Goal: Task Accomplishment & Management: Use online tool/utility

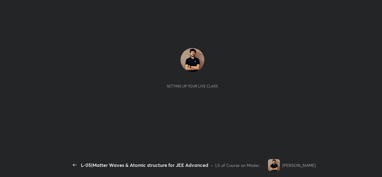
scroll to position [2, 0]
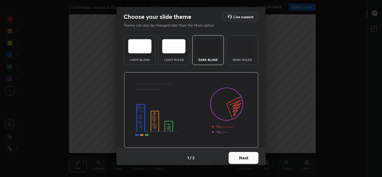
click at [241, 159] on button "Next" at bounding box center [243, 158] width 30 height 12
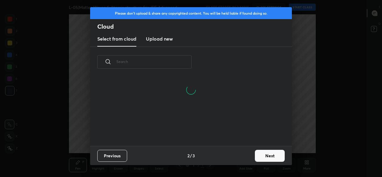
click at [268, 157] on button "Next" at bounding box center [270, 156] width 30 height 12
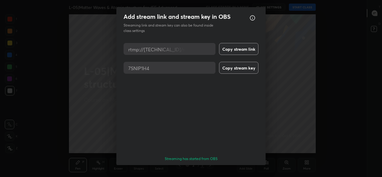
click at [242, 170] on button "Done" at bounding box center [243, 176] width 30 height 12
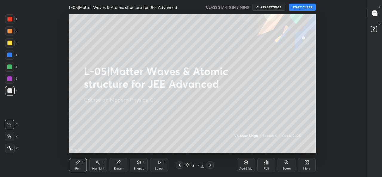
click at [303, 164] on div "More" at bounding box center [307, 165] width 18 height 14
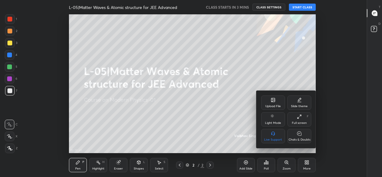
click at [273, 102] on icon at bounding box center [272, 100] width 5 height 5
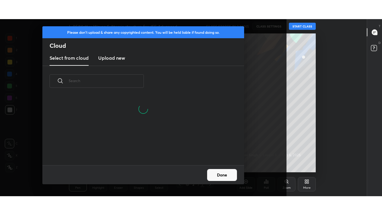
scroll to position [69, 191]
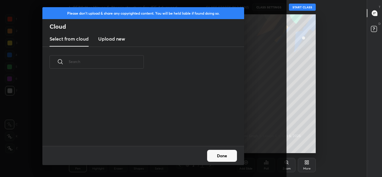
click at [119, 39] on h3 "Upload new" at bounding box center [111, 38] width 27 height 7
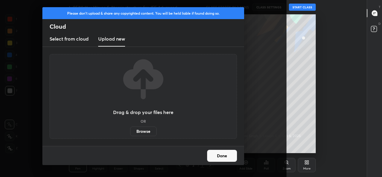
click at [139, 128] on label "Browse" at bounding box center [143, 131] width 27 height 10
click at [130, 128] on input "Browse" at bounding box center [130, 131] width 0 height 10
click at [145, 131] on label "Browse" at bounding box center [143, 131] width 27 height 10
click at [130, 131] on input "Browse" at bounding box center [130, 131] width 0 height 10
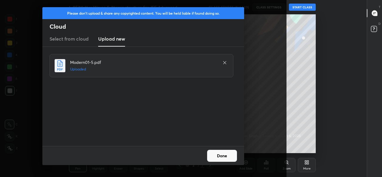
click at [225, 155] on button "Done" at bounding box center [222, 156] width 30 height 12
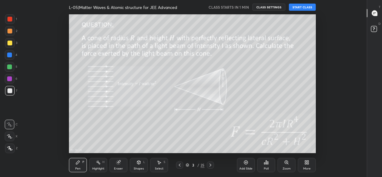
click at [180, 164] on icon at bounding box center [179, 165] width 5 height 5
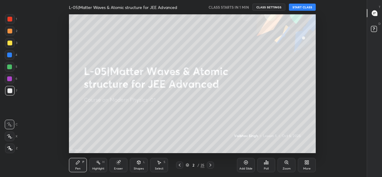
click at [304, 165] on div "More" at bounding box center [307, 165] width 18 height 14
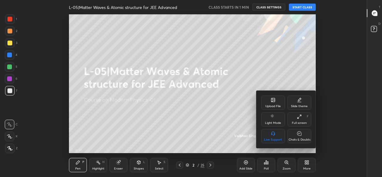
click at [296, 120] on div "Full screen F" at bounding box center [299, 119] width 24 height 14
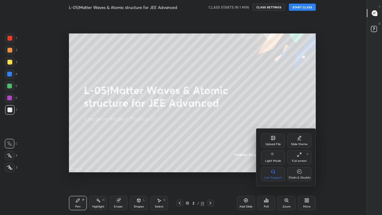
scroll to position [177, 346]
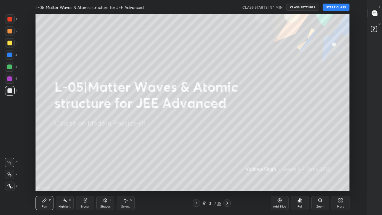
click at [227, 177] on icon at bounding box center [227, 202] width 5 height 5
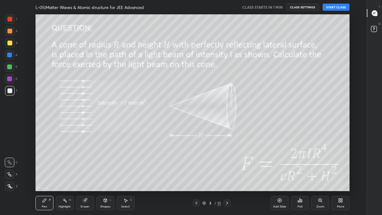
click at [196, 177] on icon at bounding box center [196, 202] width 5 height 5
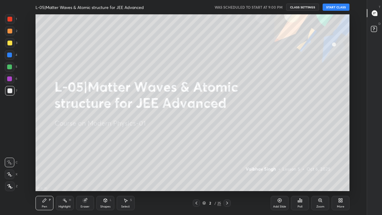
click at [333, 8] on button "START CLASS" at bounding box center [335, 7] width 27 height 7
click at [10, 44] on div at bounding box center [9, 43] width 5 height 5
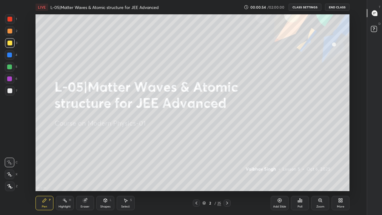
click at [8, 30] on div at bounding box center [9, 31] width 5 height 5
click at [227, 177] on icon at bounding box center [227, 202] width 5 height 5
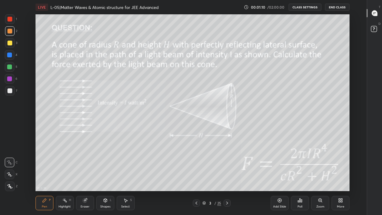
click at [227, 177] on icon at bounding box center [227, 202] width 5 height 5
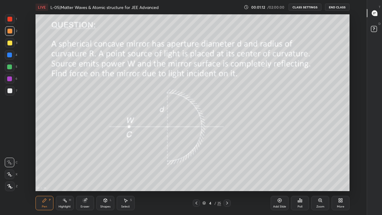
click at [11, 177] on icon at bounding box center [9, 186] width 5 height 4
click at [10, 79] on div at bounding box center [9, 78] width 5 height 5
click at [227, 177] on icon at bounding box center [227, 202] width 5 height 5
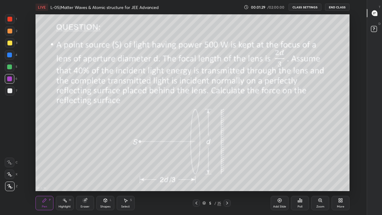
click at [224, 177] on div at bounding box center [226, 202] width 7 height 7
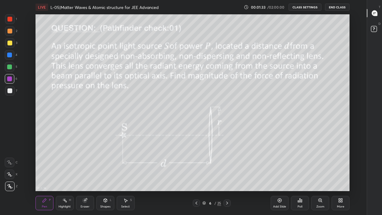
click at [196, 177] on icon at bounding box center [196, 202] width 5 height 5
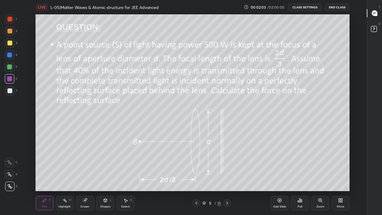
click at [196, 177] on icon at bounding box center [196, 202] width 5 height 5
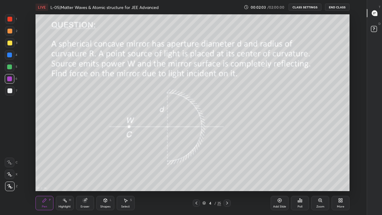
click at [227, 177] on icon at bounding box center [227, 202] width 5 height 5
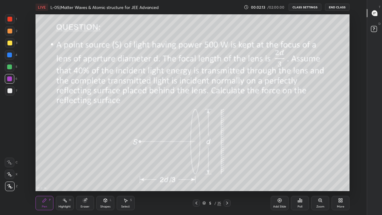
click at [85, 177] on div "Eraser" at bounding box center [85, 203] width 18 height 14
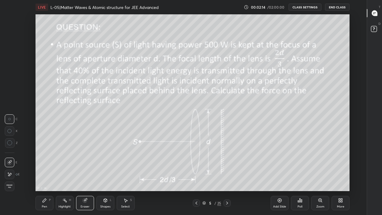
click at [11, 142] on icon at bounding box center [9, 142] width 5 height 5
click at [49, 177] on div "Pen P" at bounding box center [44, 203] width 18 height 14
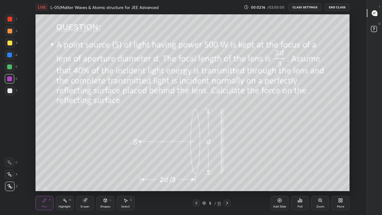
click at [11, 44] on div at bounding box center [9, 43] width 5 height 5
click at [67, 177] on div "Highlight H" at bounding box center [65, 203] width 18 height 14
click at [106, 177] on icon at bounding box center [104, 200] width 3 height 4
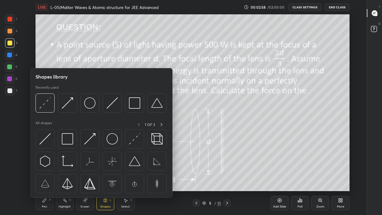
click at [133, 140] on img at bounding box center [134, 138] width 11 height 11
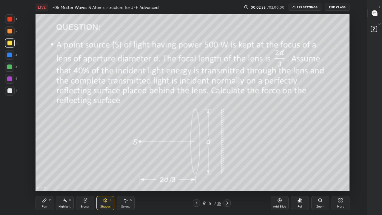
click at [11, 66] on div at bounding box center [9, 66] width 5 height 5
click at [66, 177] on rect at bounding box center [65, 200] width 3 height 3
click at [47, 177] on div "Pen P" at bounding box center [44, 203] width 18 height 14
click at [10, 91] on div at bounding box center [9, 90] width 5 height 5
click at [11, 69] on div at bounding box center [10, 67] width 10 height 10
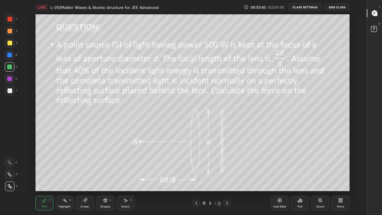
click at [277, 177] on icon at bounding box center [279, 200] width 5 height 5
click at [10, 43] on div at bounding box center [9, 43] width 5 height 5
click at [9, 31] on div at bounding box center [9, 31] width 5 height 5
click at [8, 41] on div at bounding box center [9, 43] width 5 height 5
click at [10, 31] on div at bounding box center [9, 31] width 5 height 5
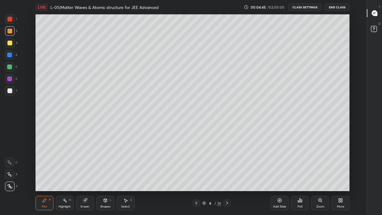
click at [11, 19] on div at bounding box center [9, 19] width 5 height 5
click at [9, 33] on div at bounding box center [10, 31] width 10 height 10
click at [10, 45] on div at bounding box center [9, 43] width 5 height 5
click at [9, 55] on div at bounding box center [9, 54] width 5 height 5
click at [10, 44] on div at bounding box center [9, 43] width 5 height 5
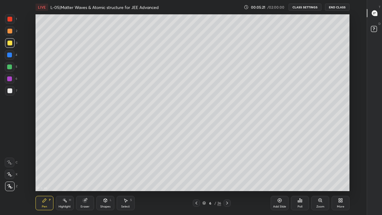
click at [9, 30] on div at bounding box center [9, 31] width 5 height 5
click at [9, 44] on div at bounding box center [9, 43] width 5 height 5
click at [10, 66] on div at bounding box center [9, 66] width 5 height 5
click at [9, 88] on div at bounding box center [10, 91] width 10 height 10
click at [9, 43] on div at bounding box center [9, 43] width 5 height 5
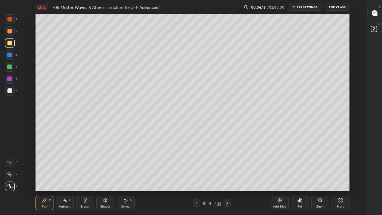
click at [83, 177] on icon at bounding box center [85, 200] width 5 height 5
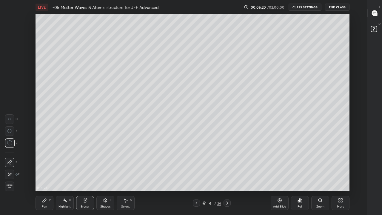
click at [46, 177] on icon at bounding box center [44, 200] width 5 height 5
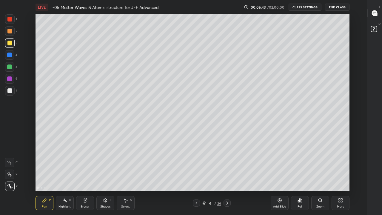
click at [9, 30] on div at bounding box center [9, 31] width 5 height 5
click at [196, 177] on icon at bounding box center [196, 202] width 5 height 5
click at [227, 177] on icon at bounding box center [227, 202] width 2 height 3
click at [227, 177] on icon at bounding box center [227, 202] width 5 height 5
click at [9, 44] on div at bounding box center [9, 43] width 5 height 5
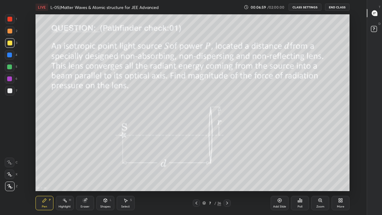
click at [194, 177] on icon at bounding box center [196, 202] width 5 height 5
click at [193, 177] on div at bounding box center [196, 202] width 7 height 7
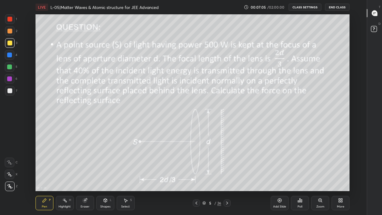
click at [227, 177] on icon at bounding box center [227, 202] width 5 height 5
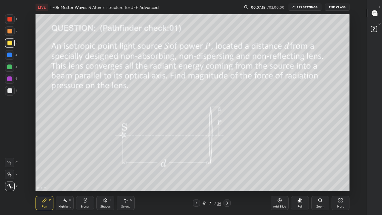
click at [104, 177] on div "Shapes L" at bounding box center [105, 203] width 18 height 14
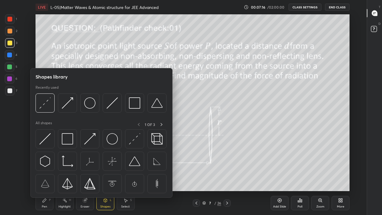
click at [133, 143] on img at bounding box center [134, 138] width 11 height 11
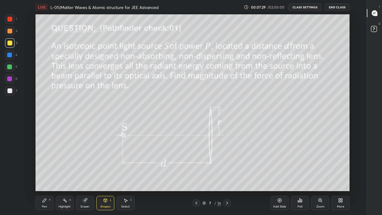
click at [9, 68] on div at bounding box center [9, 66] width 5 height 5
click at [46, 177] on icon at bounding box center [44, 200] width 5 height 5
click at [9, 90] on div at bounding box center [9, 90] width 5 height 5
click at [9, 78] on div at bounding box center [9, 78] width 5 height 5
click at [10, 41] on div at bounding box center [9, 43] width 5 height 5
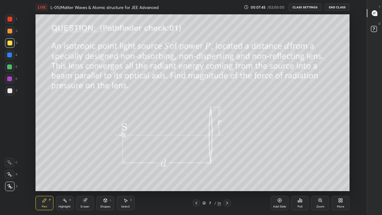
click at [196, 177] on icon at bounding box center [196, 202] width 5 height 5
click at [194, 177] on div at bounding box center [196, 202] width 7 height 7
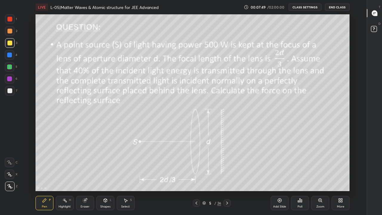
click at [224, 177] on div at bounding box center [226, 202] width 7 height 7
click at [11, 29] on div at bounding box center [9, 31] width 5 height 5
click at [227, 177] on icon at bounding box center [227, 202] width 5 height 5
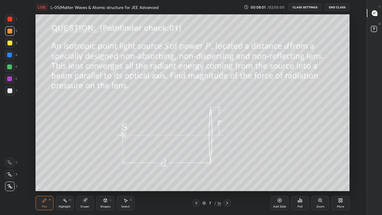
click at [276, 177] on div "Add Slide" at bounding box center [279, 203] width 18 height 14
click at [10, 89] on div at bounding box center [9, 90] width 5 height 5
click at [9, 42] on div at bounding box center [9, 43] width 5 height 5
click at [8, 32] on div at bounding box center [9, 31] width 5 height 5
click at [9, 19] on div at bounding box center [9, 19] width 5 height 5
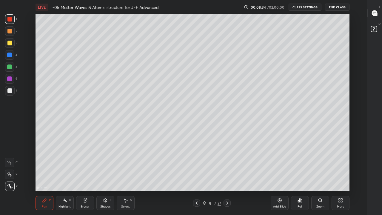
click at [8, 43] on div at bounding box center [9, 43] width 5 height 5
click at [10, 67] on div at bounding box center [9, 66] width 5 height 5
click at [10, 31] on div at bounding box center [9, 31] width 5 height 5
click at [11, 20] on div at bounding box center [9, 19] width 5 height 5
click at [11, 32] on div at bounding box center [9, 31] width 5 height 5
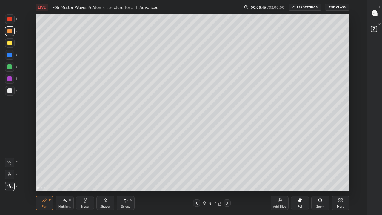
click at [10, 92] on div at bounding box center [9, 90] width 5 height 5
click at [11, 42] on div at bounding box center [9, 43] width 5 height 5
click at [10, 31] on div at bounding box center [9, 31] width 5 height 5
click at [7, 44] on div at bounding box center [9, 43] width 5 height 5
click at [10, 54] on div at bounding box center [9, 54] width 5 height 5
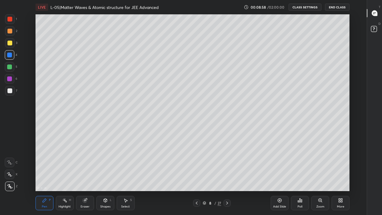
click at [10, 67] on div at bounding box center [9, 66] width 5 height 5
click at [8, 31] on div at bounding box center [9, 31] width 5 height 5
click at [10, 43] on div at bounding box center [9, 43] width 5 height 5
click at [8, 55] on div at bounding box center [9, 54] width 5 height 5
click at [10, 66] on div at bounding box center [9, 66] width 5 height 5
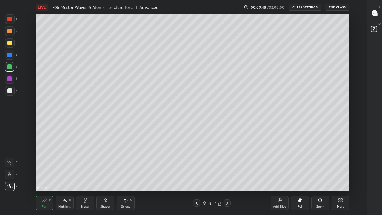
click at [10, 42] on div at bounding box center [9, 43] width 5 height 5
click at [9, 33] on div at bounding box center [9, 31] width 5 height 5
click at [10, 44] on div at bounding box center [9, 43] width 5 height 5
click at [10, 32] on div at bounding box center [9, 31] width 5 height 5
click at [9, 44] on div at bounding box center [9, 43] width 5 height 5
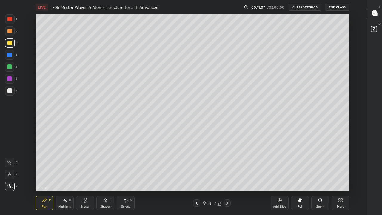
click at [10, 77] on div at bounding box center [9, 78] width 5 height 5
click at [9, 89] on div at bounding box center [9, 90] width 5 height 5
click at [10, 66] on div at bounding box center [9, 66] width 5 height 5
click at [194, 177] on icon at bounding box center [196, 202] width 5 height 5
click at [227, 177] on icon at bounding box center [227, 202] width 5 height 5
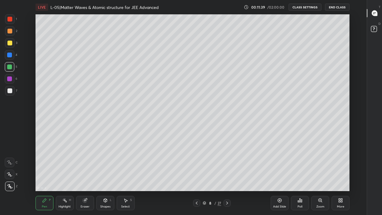
click at [10, 43] on div at bounding box center [9, 43] width 5 height 5
click at [42, 177] on div "Pen" at bounding box center [44, 206] width 5 height 3
click at [10, 31] on div at bounding box center [9, 31] width 5 height 5
click at [196, 177] on icon at bounding box center [196, 202] width 5 height 5
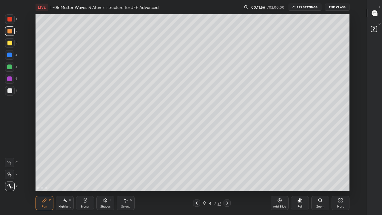
click at [227, 177] on icon at bounding box center [227, 202] width 5 height 5
click at [103, 177] on div "Shapes" at bounding box center [105, 206] width 10 height 3
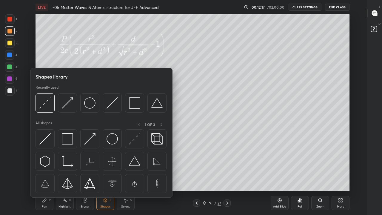
click at [67, 140] on img at bounding box center [67, 138] width 11 height 11
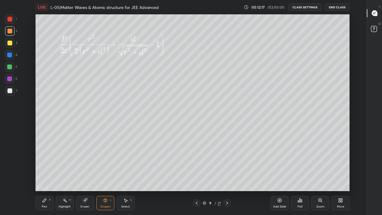
click at [11, 43] on div at bounding box center [9, 43] width 5 height 5
click at [196, 177] on icon at bounding box center [196, 202] width 5 height 5
click at [227, 177] on icon at bounding box center [227, 202] width 5 height 5
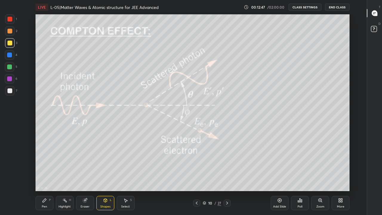
click at [196, 177] on icon at bounding box center [196, 202] width 5 height 5
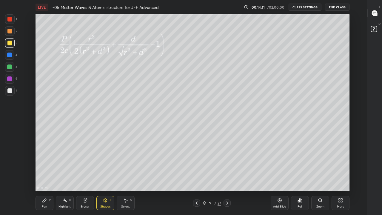
click at [49, 177] on div "P" at bounding box center [50, 199] width 2 height 3
click at [11, 93] on div at bounding box center [9, 90] width 5 height 5
click at [12, 66] on div at bounding box center [10, 67] width 10 height 10
click at [227, 177] on icon at bounding box center [227, 202] width 5 height 5
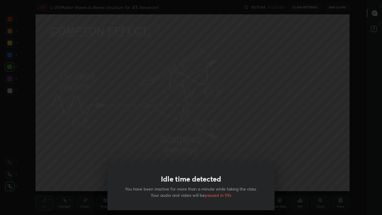
click at [132, 142] on div "Idle time detected You have been inactive for more than a minute while taking t…" at bounding box center [191, 107] width 382 height 215
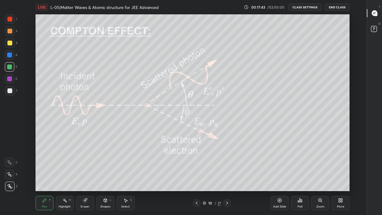
click at [11, 42] on div at bounding box center [9, 43] width 5 height 5
click at [107, 177] on div "Shapes" at bounding box center [105, 206] width 10 height 3
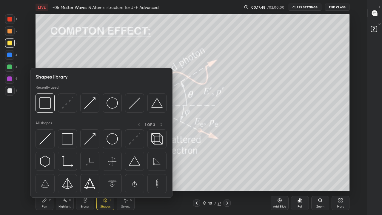
click at [69, 143] on img at bounding box center [67, 138] width 11 height 11
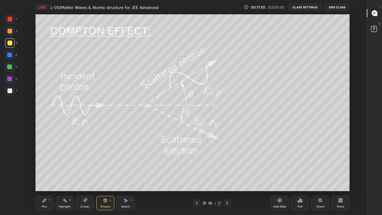
click at [10, 31] on div at bounding box center [9, 31] width 5 height 5
click at [45, 177] on div "Pen P" at bounding box center [44, 203] width 18 height 14
click at [10, 43] on div at bounding box center [9, 43] width 5 height 5
click at [10, 67] on div at bounding box center [9, 66] width 5 height 5
click at [84, 177] on icon at bounding box center [85, 200] width 4 height 4
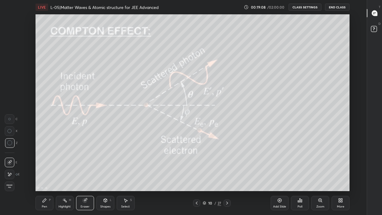
click at [45, 177] on icon at bounding box center [44, 200] width 5 height 5
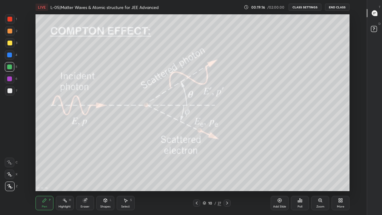
click at [7, 55] on div at bounding box center [10, 55] width 10 height 10
click at [12, 46] on div at bounding box center [10, 43] width 10 height 10
click at [85, 177] on div "Eraser" at bounding box center [85, 206] width 9 height 3
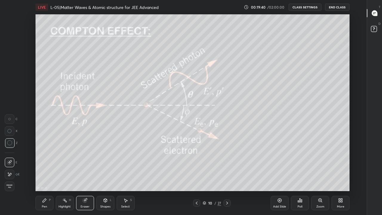
click at [47, 177] on div "Pen P" at bounding box center [44, 203] width 18 height 14
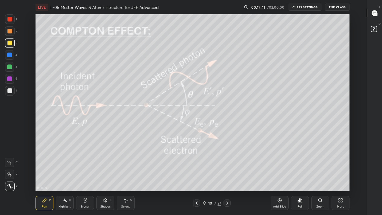
click at [11, 31] on div at bounding box center [9, 31] width 5 height 5
click at [10, 89] on div at bounding box center [9, 90] width 5 height 5
click at [64, 177] on icon at bounding box center [64, 200] width 5 height 5
click at [10, 55] on div at bounding box center [9, 54] width 5 height 5
click at [10, 43] on div at bounding box center [9, 43] width 5 height 5
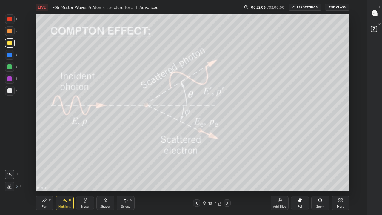
click at [45, 177] on icon at bounding box center [45, 200] width 4 height 4
click at [10, 68] on div at bounding box center [9, 66] width 5 height 5
click at [9, 44] on div at bounding box center [9, 43] width 5 height 5
click at [65, 177] on rect at bounding box center [65, 200] width 3 height 3
click at [8, 67] on div at bounding box center [9, 66] width 5 height 5
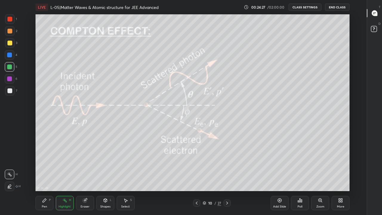
click at [64, 177] on div "Highlight H" at bounding box center [65, 203] width 18 height 14
click at [44, 177] on div "Pen P" at bounding box center [44, 203] width 18 height 14
click at [9, 42] on div at bounding box center [9, 43] width 5 height 5
click at [65, 177] on div "Highlight" at bounding box center [64, 206] width 12 height 3
click at [65, 177] on rect at bounding box center [65, 200] width 3 height 3
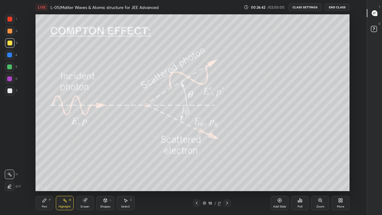
click at [44, 177] on icon at bounding box center [44, 200] width 5 height 5
click at [9, 89] on div at bounding box center [9, 90] width 5 height 5
click at [10, 79] on div at bounding box center [9, 78] width 5 height 5
click at [8, 68] on div at bounding box center [9, 66] width 5 height 5
click at [67, 177] on icon at bounding box center [64, 200] width 5 height 5
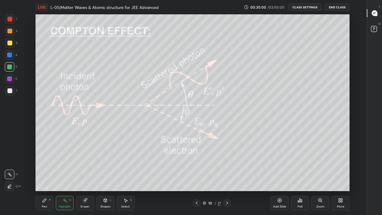
click at [227, 177] on icon at bounding box center [227, 202] width 5 height 5
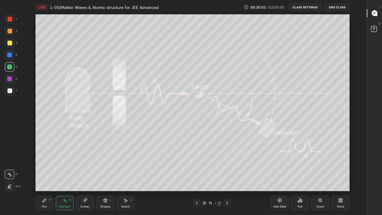
click at [9, 93] on div at bounding box center [9, 90] width 5 height 5
click at [47, 177] on div "Pen P" at bounding box center [44, 203] width 18 height 14
click at [227, 177] on icon at bounding box center [227, 202] width 5 height 5
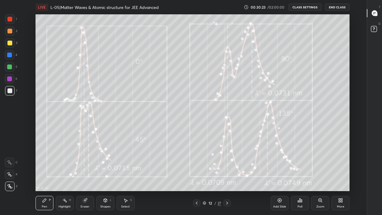
click at [10, 42] on div at bounding box center [9, 43] width 5 height 5
click at [11, 30] on div at bounding box center [9, 31] width 5 height 5
click at [67, 177] on icon at bounding box center [64, 200] width 5 height 5
click at [227, 177] on icon at bounding box center [227, 202] width 5 height 5
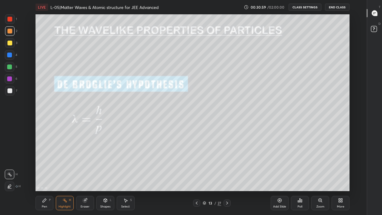
click at [43, 177] on icon at bounding box center [45, 200] width 4 height 4
click at [9, 89] on div at bounding box center [9, 90] width 5 height 5
click at [10, 66] on div at bounding box center [9, 66] width 5 height 5
click at [67, 177] on div "Highlight H" at bounding box center [65, 203] width 18 height 14
click at [8, 46] on div at bounding box center [10, 43] width 10 height 10
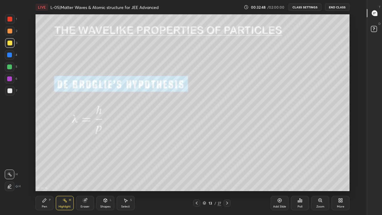
click at [44, 177] on icon at bounding box center [45, 200] width 4 height 4
click at [8, 29] on div at bounding box center [9, 31] width 5 height 5
click at [10, 20] on div at bounding box center [9, 19] width 5 height 5
click at [13, 43] on div at bounding box center [10, 43] width 10 height 10
click at [52, 177] on div "Pen P" at bounding box center [44, 203] width 18 height 14
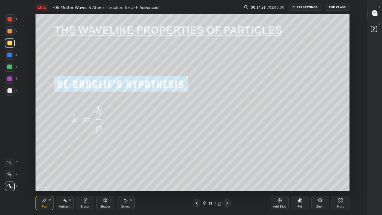
click at [10, 33] on div at bounding box center [9, 31] width 5 height 5
click at [89, 177] on div "Eraser" at bounding box center [85, 203] width 18 height 14
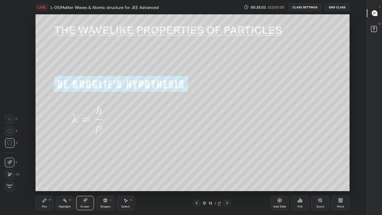
click at [45, 177] on div "Pen P" at bounding box center [44, 203] width 18 height 14
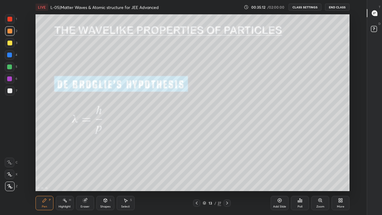
click at [10, 90] on div at bounding box center [9, 90] width 5 height 5
click at [10, 67] on div at bounding box center [9, 66] width 5 height 5
click at [10, 43] on div at bounding box center [9, 43] width 5 height 5
click at [9, 31] on div at bounding box center [9, 31] width 5 height 5
click at [10, 20] on div at bounding box center [9, 19] width 5 height 5
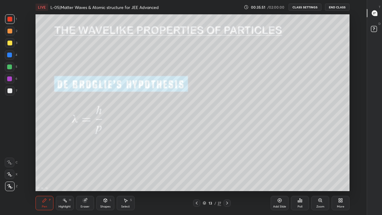
click at [10, 33] on div at bounding box center [9, 31] width 5 height 5
click at [12, 44] on div at bounding box center [9, 43] width 5 height 5
click at [67, 177] on div "Highlight H" at bounding box center [65, 203] width 18 height 14
click at [10, 31] on div at bounding box center [9, 31] width 5 height 5
click at [9, 44] on div at bounding box center [9, 43] width 5 height 5
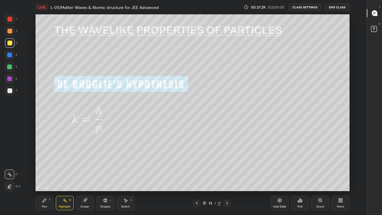
click at [7, 53] on div at bounding box center [9, 54] width 5 height 5
click at [10, 91] on div at bounding box center [9, 90] width 5 height 5
click at [11, 65] on div at bounding box center [9, 66] width 5 height 5
click at [10, 43] on div at bounding box center [9, 43] width 5 height 5
click at [45, 177] on div "Pen" at bounding box center [44, 206] width 5 height 3
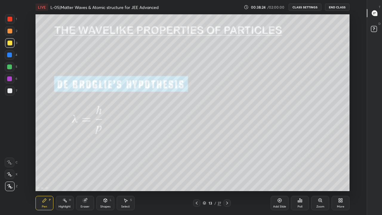
click at [65, 177] on rect at bounding box center [65, 200] width 3 height 3
click at [47, 177] on div "Pen P" at bounding box center [44, 203] width 18 height 14
click at [11, 29] on div at bounding box center [9, 31] width 5 height 5
click at [13, 46] on div at bounding box center [10, 43] width 10 height 10
click at [66, 177] on div "Highlight H" at bounding box center [65, 203] width 18 height 14
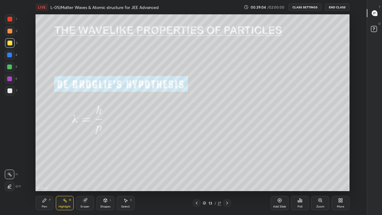
click at [47, 177] on div "Pen P" at bounding box center [44, 203] width 18 height 14
click at [10, 66] on div at bounding box center [9, 66] width 5 height 5
click at [9, 34] on div at bounding box center [10, 31] width 10 height 10
click at [10, 43] on div at bounding box center [9, 43] width 5 height 5
click at [62, 177] on div "Highlight" at bounding box center [64, 206] width 12 height 3
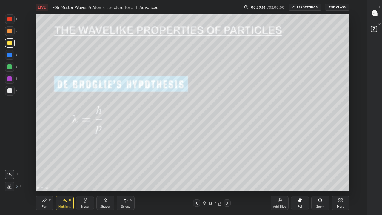
click at [9, 54] on div at bounding box center [9, 54] width 5 height 5
click at [7, 53] on div at bounding box center [9, 54] width 5 height 5
click at [10, 27] on div at bounding box center [10, 31] width 10 height 10
click at [8, 40] on div at bounding box center [10, 43] width 10 height 10
click at [47, 177] on div "Pen P" at bounding box center [44, 203] width 18 height 14
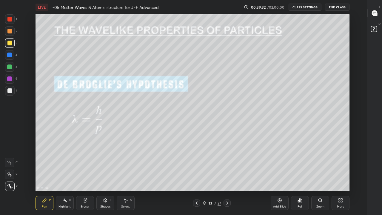
click at [9, 33] on div at bounding box center [10, 31] width 10 height 10
click at [8, 20] on div at bounding box center [9, 19] width 5 height 5
click at [11, 31] on div at bounding box center [9, 31] width 5 height 5
click at [10, 78] on div at bounding box center [9, 78] width 5 height 5
click at [9, 92] on div at bounding box center [9, 90] width 5 height 5
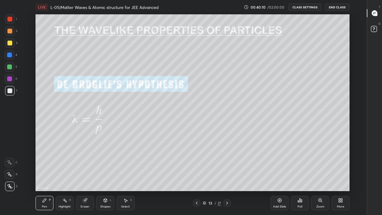
click at [10, 69] on div at bounding box center [10, 67] width 10 height 10
click at [10, 30] on div at bounding box center [9, 31] width 5 height 5
click at [9, 18] on div at bounding box center [9, 19] width 5 height 5
click at [9, 88] on div at bounding box center [9, 90] width 5 height 5
click at [12, 78] on div at bounding box center [10, 79] width 10 height 10
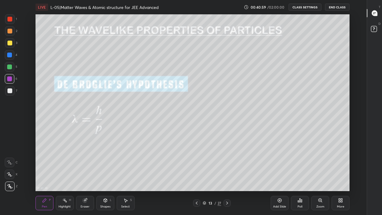
click at [11, 65] on div at bounding box center [9, 66] width 5 height 5
click at [11, 53] on div at bounding box center [9, 54] width 5 height 5
click at [8, 44] on div at bounding box center [9, 43] width 5 height 5
click at [65, 177] on div "Highlight" at bounding box center [64, 206] width 12 height 3
click at [227, 177] on icon at bounding box center [227, 202] width 5 height 5
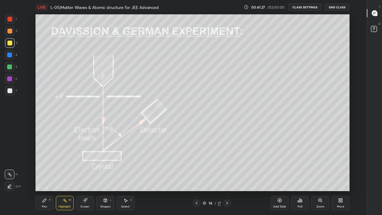
click at [196, 177] on icon at bounding box center [197, 202] width 2 height 3
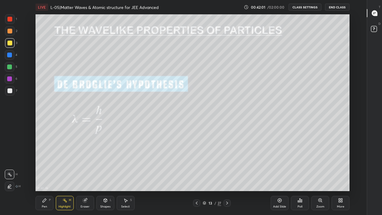
click at [228, 177] on icon at bounding box center [227, 202] width 5 height 5
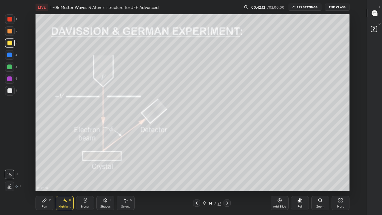
click at [45, 177] on icon at bounding box center [44, 200] width 5 height 5
click at [8, 66] on div at bounding box center [9, 66] width 5 height 5
click at [63, 177] on icon at bounding box center [64, 200] width 5 height 5
click at [47, 177] on div "Pen P" at bounding box center [44, 203] width 18 height 14
click at [9, 91] on div at bounding box center [9, 90] width 5 height 5
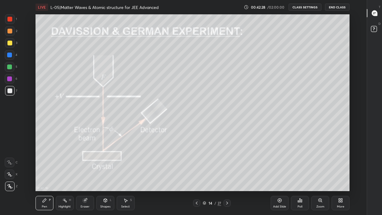
click at [10, 43] on div at bounding box center [9, 43] width 5 height 5
click at [84, 177] on div "Eraser" at bounding box center [85, 203] width 18 height 14
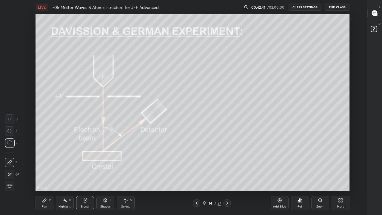
click at [48, 177] on div "Pen P" at bounding box center [44, 203] width 18 height 14
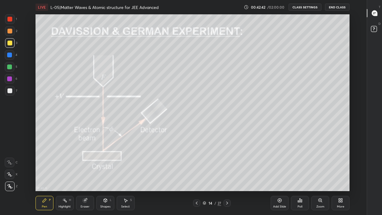
click at [10, 33] on div at bounding box center [10, 31] width 10 height 10
click at [10, 42] on div at bounding box center [9, 43] width 5 height 5
click at [91, 177] on div "Eraser" at bounding box center [85, 203] width 18 height 14
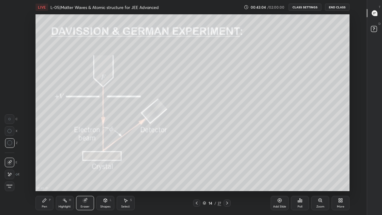
click at [48, 177] on div "Pen P" at bounding box center [44, 203] width 18 height 14
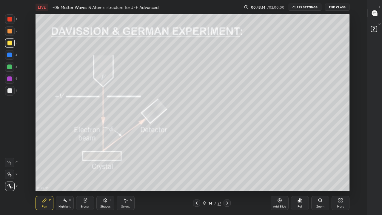
click at [10, 89] on div at bounding box center [9, 90] width 5 height 5
click at [10, 66] on div at bounding box center [9, 66] width 5 height 5
click at [11, 45] on div at bounding box center [9, 43] width 5 height 5
click at [11, 67] on div at bounding box center [9, 66] width 5 height 5
click at [64, 177] on div "Highlight H" at bounding box center [65, 203] width 18 height 14
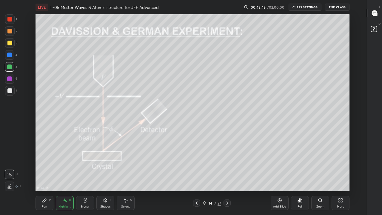
click at [10, 42] on div at bounding box center [9, 43] width 5 height 5
click at [48, 177] on div "Pen P" at bounding box center [44, 203] width 18 height 14
click at [11, 66] on div at bounding box center [9, 66] width 5 height 5
click at [11, 92] on div at bounding box center [9, 90] width 5 height 5
click at [66, 177] on rect at bounding box center [65, 200] width 3 height 3
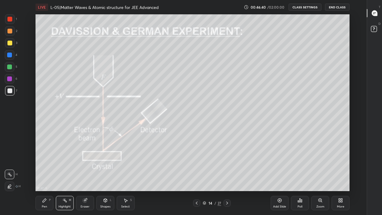
click at [49, 177] on div "P" at bounding box center [50, 199] width 2 height 3
click at [9, 54] on div at bounding box center [9, 54] width 5 height 5
click at [11, 42] on div at bounding box center [9, 43] width 5 height 5
click at [9, 89] on div at bounding box center [9, 90] width 5 height 5
click at [70, 177] on div "H" at bounding box center [70, 199] width 2 height 3
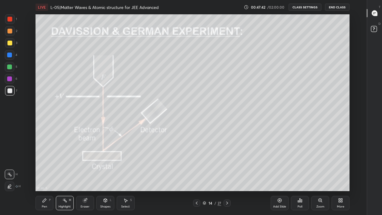
click at [45, 177] on icon at bounding box center [44, 200] width 5 height 5
click at [10, 67] on div at bounding box center [9, 66] width 5 height 5
click at [9, 44] on div at bounding box center [9, 43] width 5 height 5
click at [41, 177] on div "Pen P" at bounding box center [44, 203] width 18 height 14
click at [106, 177] on div "Shapes L" at bounding box center [105, 203] width 18 height 14
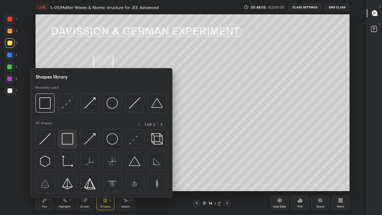
click at [71, 139] on img at bounding box center [67, 138] width 11 height 11
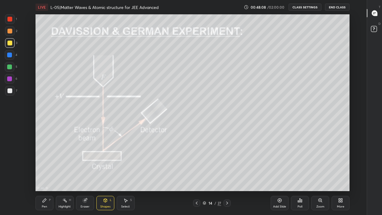
click at [48, 177] on div "Pen P" at bounding box center [44, 203] width 18 height 14
click at [67, 177] on div "Highlight H" at bounding box center [65, 203] width 18 height 14
click at [196, 177] on icon at bounding box center [196, 202] width 5 height 5
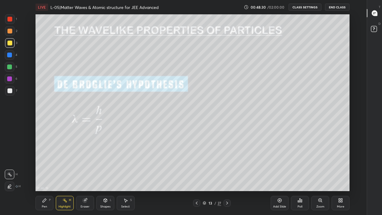
click at [227, 177] on icon at bounding box center [227, 202] width 5 height 5
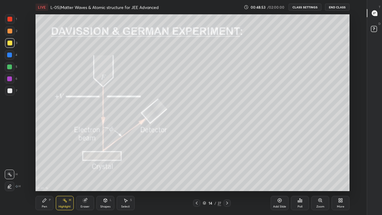
click at [44, 177] on icon at bounding box center [44, 200] width 5 height 5
click at [8, 88] on div at bounding box center [9, 90] width 5 height 5
click at [8, 43] on div at bounding box center [9, 43] width 5 height 5
click at [11, 30] on div at bounding box center [9, 31] width 5 height 5
click at [12, 21] on div at bounding box center [10, 19] width 10 height 10
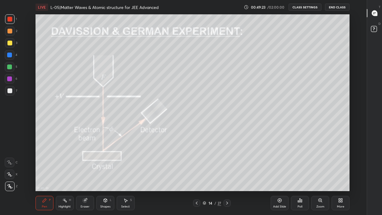
click at [86, 177] on div "Eraser" at bounding box center [85, 203] width 18 height 14
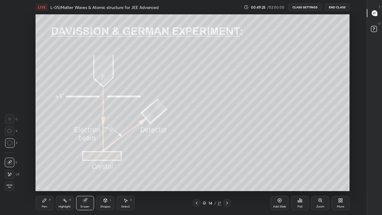
click at [46, 177] on div "Pen P" at bounding box center [44, 203] width 18 height 14
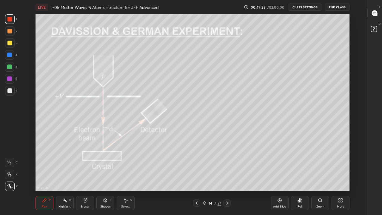
click at [8, 29] on div at bounding box center [9, 31] width 5 height 5
click at [8, 45] on div at bounding box center [9, 43] width 5 height 5
click at [7, 77] on div at bounding box center [9, 78] width 5 height 5
click at [8, 67] on div at bounding box center [9, 66] width 5 height 5
click at [64, 177] on div "Highlight" at bounding box center [64, 206] width 12 height 3
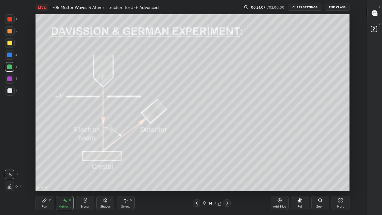
click at [45, 177] on div "Pen" at bounding box center [44, 206] width 5 height 3
click at [9, 78] on div at bounding box center [9, 78] width 5 height 5
click at [10, 91] on div at bounding box center [9, 90] width 5 height 5
click at [65, 177] on div "Highlight" at bounding box center [64, 206] width 12 height 3
click at [47, 177] on div "Pen P" at bounding box center [44, 203] width 18 height 14
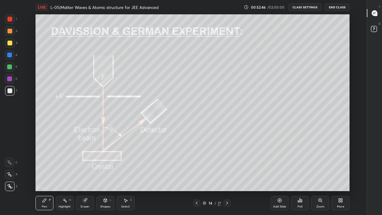
click at [11, 45] on div at bounding box center [9, 43] width 5 height 5
click at [9, 30] on div at bounding box center [9, 31] width 5 height 5
click at [10, 44] on div at bounding box center [9, 43] width 5 height 5
click at [66, 177] on div "Highlight H" at bounding box center [65, 203] width 18 height 14
click at [196, 177] on icon at bounding box center [196, 202] width 5 height 5
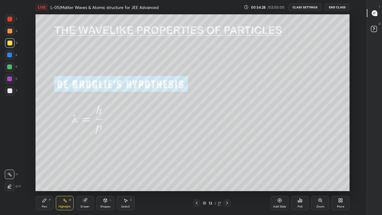
click at [227, 177] on icon at bounding box center [227, 202] width 5 height 5
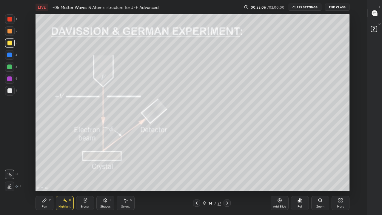
click at [196, 177] on icon at bounding box center [196, 202] width 5 height 5
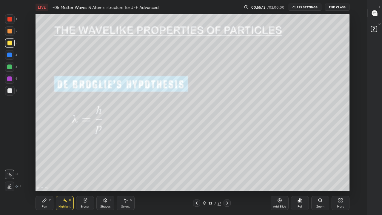
click at [227, 177] on icon at bounding box center [227, 202] width 5 height 5
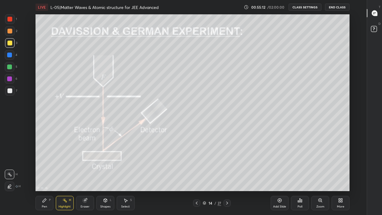
click at [227, 177] on icon at bounding box center [227, 202] width 5 height 5
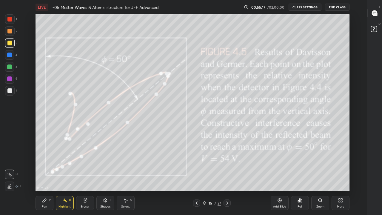
click at [41, 177] on div "Pen P" at bounding box center [44, 203] width 18 height 14
click at [226, 177] on icon at bounding box center [227, 202] width 5 height 5
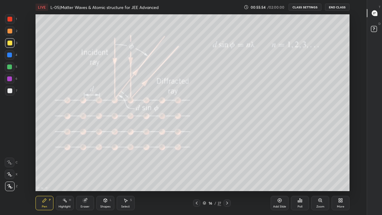
click at [8, 42] on div at bounding box center [9, 43] width 5 height 5
click at [227, 177] on icon at bounding box center [227, 202] width 5 height 5
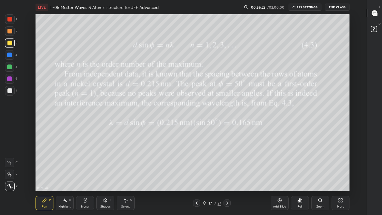
click at [10, 31] on div at bounding box center [9, 31] width 5 height 5
click at [223, 177] on div at bounding box center [226, 202] width 7 height 7
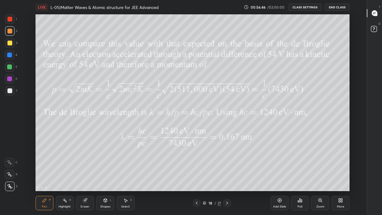
click at [10, 44] on div at bounding box center [9, 43] width 5 height 5
click at [85, 177] on icon at bounding box center [85, 200] width 4 height 4
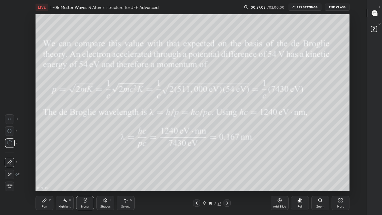
click at [46, 177] on icon at bounding box center [44, 200] width 5 height 5
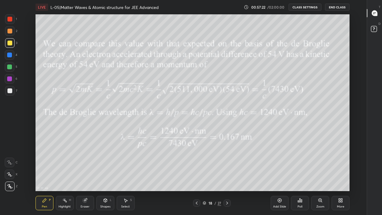
click at [196, 177] on icon at bounding box center [196, 202] width 5 height 5
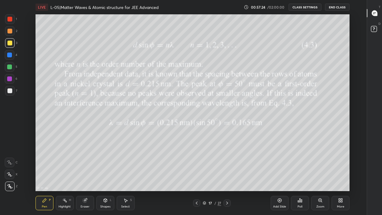
click at [227, 177] on icon at bounding box center [227, 202] width 5 height 5
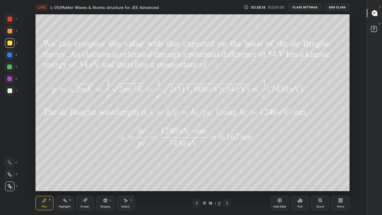
click at [67, 177] on div "Highlight H" at bounding box center [65, 203] width 18 height 14
click at [196, 177] on icon at bounding box center [196, 202] width 5 height 5
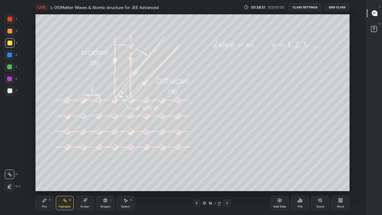
click at [196, 177] on icon at bounding box center [196, 202] width 5 height 5
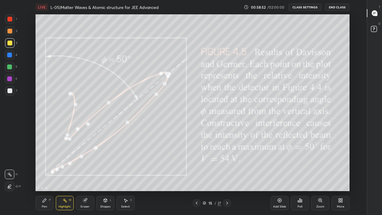
click at [196, 177] on icon at bounding box center [196, 202] width 5 height 5
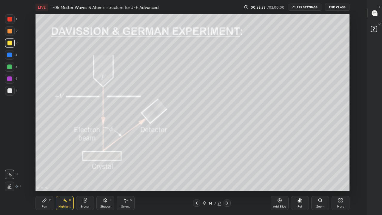
click at [196, 177] on icon at bounding box center [197, 202] width 2 height 3
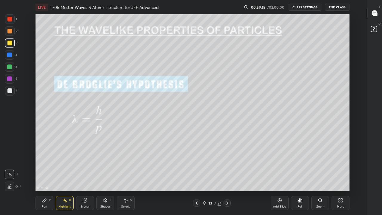
click at [227, 177] on icon at bounding box center [227, 202] width 5 height 5
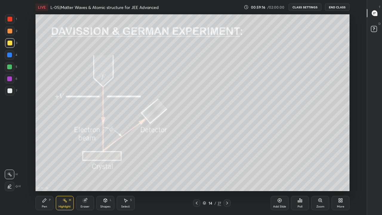
click at [228, 177] on icon at bounding box center [227, 202] width 5 height 5
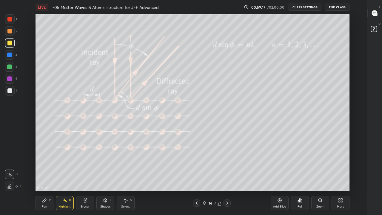
click at [196, 177] on icon at bounding box center [196, 202] width 5 height 5
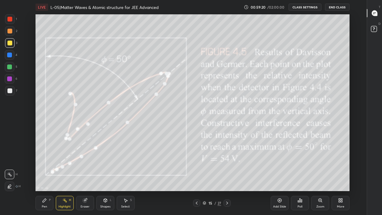
click at [45, 177] on icon at bounding box center [44, 200] width 5 height 5
click at [10, 77] on div at bounding box center [9, 78] width 5 height 5
click at [10, 65] on div at bounding box center [9, 66] width 5 height 5
click at [226, 177] on icon at bounding box center [227, 202] width 2 height 3
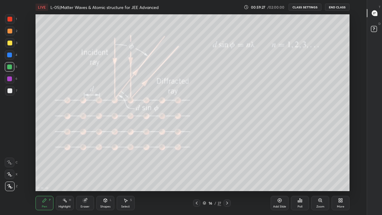
click at [224, 177] on div at bounding box center [226, 202] width 7 height 7
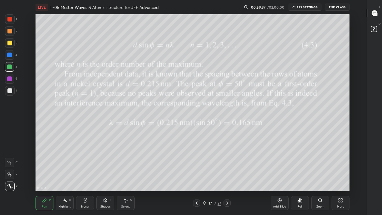
click at [224, 177] on div at bounding box center [226, 202] width 7 height 7
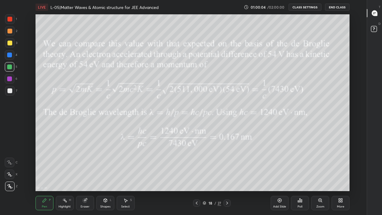
click at [195, 177] on div at bounding box center [196, 202] width 7 height 7
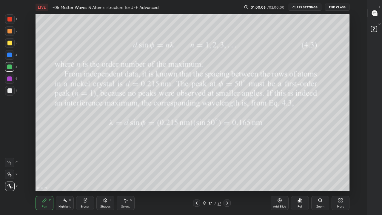
click at [225, 177] on div at bounding box center [226, 202] width 7 height 7
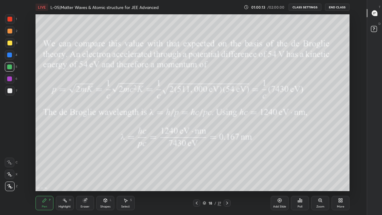
click at [227, 177] on icon at bounding box center [227, 202] width 5 height 5
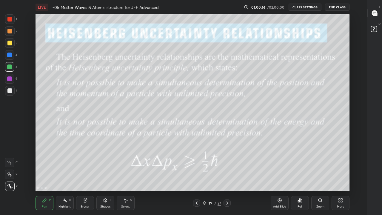
click at [197, 177] on div at bounding box center [196, 202] width 7 height 7
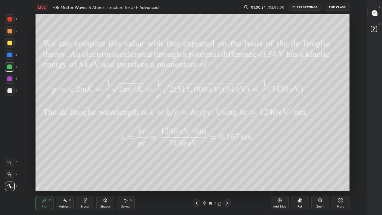
click at [9, 44] on div at bounding box center [9, 43] width 5 height 5
click at [227, 177] on icon at bounding box center [227, 202] width 5 height 5
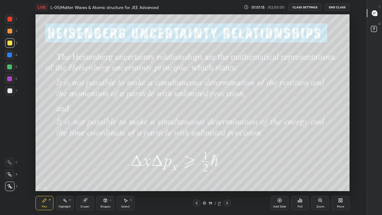
click at [227, 177] on icon at bounding box center [227, 202] width 5 height 5
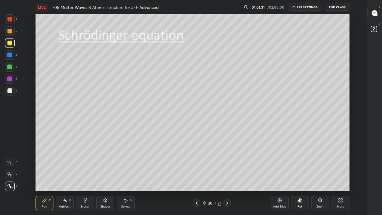
click at [66, 177] on div "Highlight H" at bounding box center [65, 203] width 18 height 14
click at [48, 177] on div "Pen P" at bounding box center [44, 203] width 18 height 14
click at [8, 68] on div at bounding box center [9, 66] width 5 height 5
click at [10, 91] on div at bounding box center [9, 90] width 5 height 5
click at [9, 78] on div at bounding box center [9, 78] width 5 height 5
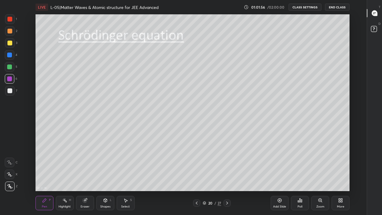
click at [11, 34] on div at bounding box center [10, 31] width 10 height 10
click at [7, 44] on div at bounding box center [9, 43] width 5 height 5
click at [11, 29] on div at bounding box center [9, 31] width 5 height 5
click at [9, 44] on div at bounding box center [9, 43] width 5 height 5
click at [9, 70] on div at bounding box center [10, 67] width 10 height 10
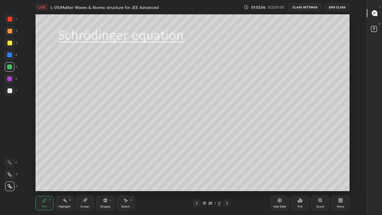
click at [84, 177] on div "Eraser" at bounding box center [85, 203] width 18 height 14
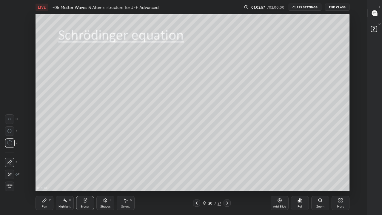
click at [48, 177] on div "Pen P" at bounding box center [44, 203] width 18 height 14
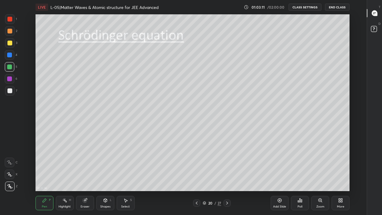
click at [12, 44] on div at bounding box center [10, 43] width 10 height 10
click at [9, 62] on div at bounding box center [10, 67] width 10 height 10
click at [9, 53] on div at bounding box center [9, 54] width 5 height 5
click at [10, 42] on div at bounding box center [9, 43] width 5 height 5
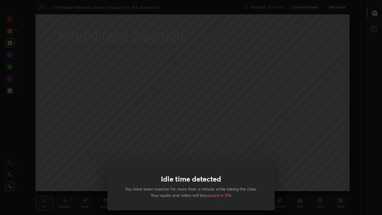
click at [246, 114] on div "Idle time detected You have been inactive for more than a minute while taking t…" at bounding box center [191, 107] width 382 height 215
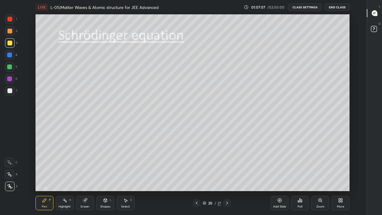
click at [11, 67] on div at bounding box center [9, 66] width 5 height 5
click at [9, 59] on div at bounding box center [10, 55] width 10 height 10
click at [196, 177] on icon at bounding box center [196, 202] width 5 height 5
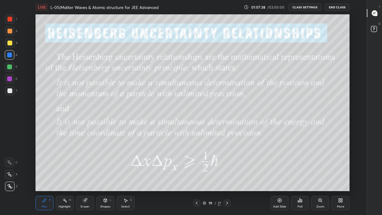
click at [64, 177] on div "Highlight H" at bounding box center [65, 203] width 18 height 14
click at [227, 177] on icon at bounding box center [227, 202] width 5 height 5
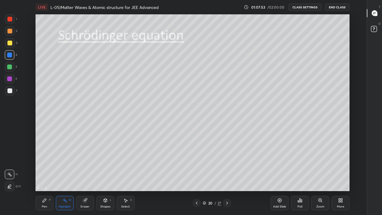
click at [196, 177] on icon at bounding box center [196, 202] width 5 height 5
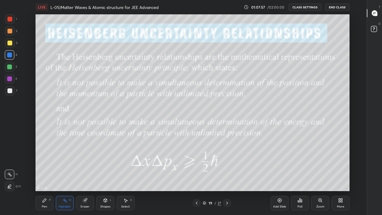
click at [227, 177] on icon at bounding box center [227, 202] width 5 height 5
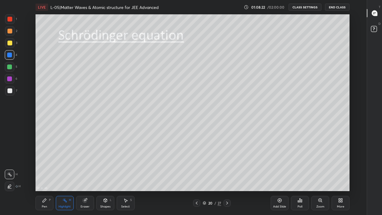
click at [196, 177] on div at bounding box center [196, 202] width 7 height 7
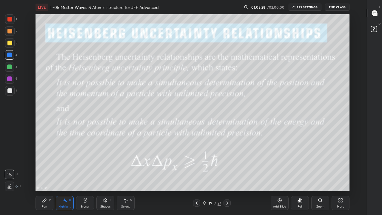
click at [226, 177] on div at bounding box center [226, 202] width 7 height 7
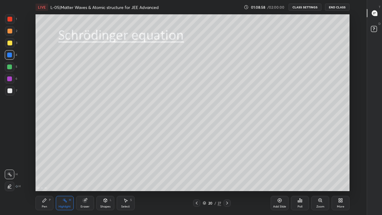
click at [225, 177] on icon at bounding box center [227, 202] width 5 height 5
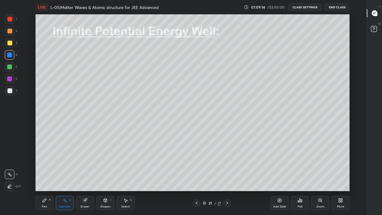
click at [108, 177] on div "Shapes L" at bounding box center [105, 203] width 18 height 14
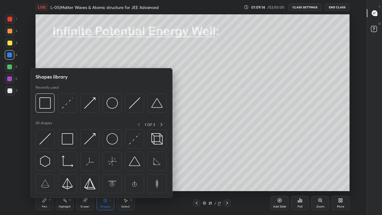
click at [71, 139] on img at bounding box center [67, 138] width 11 height 11
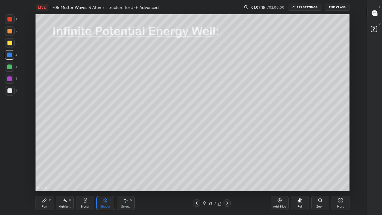
click at [11, 40] on div at bounding box center [10, 43] width 10 height 10
click at [9, 30] on div at bounding box center [9, 31] width 5 height 5
click at [7, 53] on div at bounding box center [10, 55] width 10 height 10
click at [7, 66] on div at bounding box center [10, 67] width 10 height 10
click at [10, 30] on div at bounding box center [9, 31] width 5 height 5
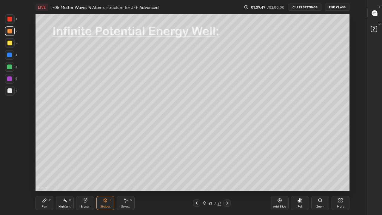
click at [9, 44] on div at bounding box center [9, 43] width 5 height 5
click at [45, 177] on div "Pen P" at bounding box center [44, 203] width 18 height 14
click at [9, 55] on div at bounding box center [9, 54] width 5 height 5
click at [9, 66] on div at bounding box center [9, 66] width 5 height 5
click at [8, 43] on div at bounding box center [9, 43] width 5 height 5
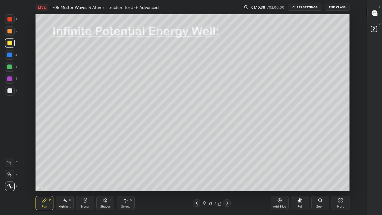
click at [10, 30] on div at bounding box center [9, 31] width 5 height 5
click at [10, 18] on div at bounding box center [9, 19] width 5 height 5
click at [8, 28] on div at bounding box center [10, 31] width 10 height 10
click at [9, 41] on div at bounding box center [9, 43] width 5 height 5
click at [9, 53] on div at bounding box center [9, 54] width 5 height 5
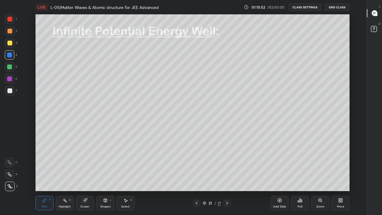
click at [10, 19] on div at bounding box center [9, 19] width 5 height 5
click at [11, 42] on div at bounding box center [9, 43] width 5 height 5
click at [7, 32] on div at bounding box center [9, 31] width 5 height 5
click at [280, 177] on icon at bounding box center [279, 200] width 5 height 5
click at [9, 44] on div at bounding box center [9, 43] width 5 height 5
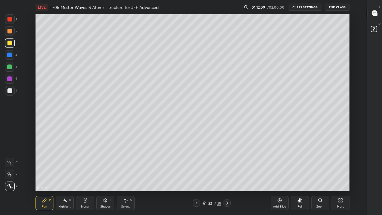
click at [11, 78] on div at bounding box center [9, 78] width 5 height 5
click at [9, 68] on div at bounding box center [9, 66] width 5 height 5
click at [44, 177] on div "Pen P" at bounding box center [44, 203] width 18 height 14
click at [10, 44] on div at bounding box center [9, 43] width 5 height 5
click at [9, 31] on div at bounding box center [9, 31] width 5 height 5
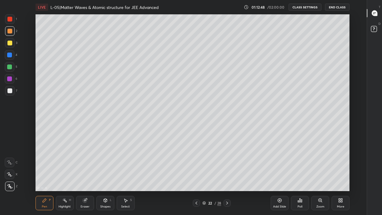
click at [10, 92] on div at bounding box center [9, 90] width 5 height 5
click at [104, 177] on div "Shapes L" at bounding box center [105, 203] width 18 height 14
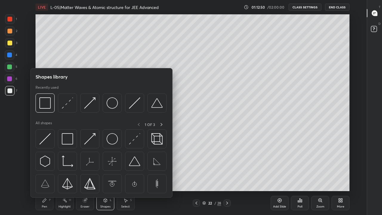
click at [112, 138] on img at bounding box center [111, 138] width 11 height 11
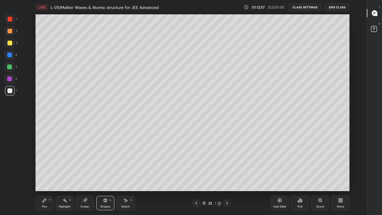
click at [47, 177] on div "Pen P" at bounding box center [44, 203] width 18 height 14
click at [11, 33] on div at bounding box center [9, 31] width 5 height 5
click at [10, 44] on div at bounding box center [9, 43] width 5 height 5
click at [10, 31] on div at bounding box center [9, 31] width 5 height 5
click at [44, 177] on div "Pen P" at bounding box center [44, 203] width 18 height 14
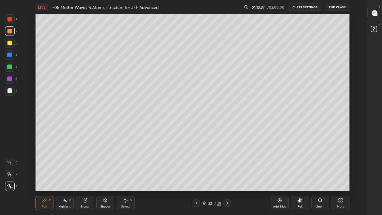
click at [85, 177] on icon at bounding box center [85, 200] width 4 height 4
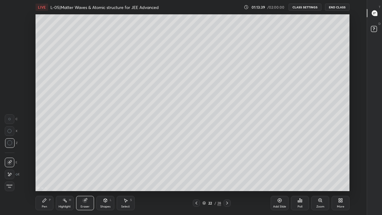
click at [46, 177] on div "Pen" at bounding box center [44, 206] width 5 height 3
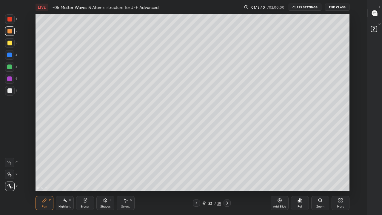
click at [10, 45] on div at bounding box center [9, 43] width 5 height 5
click at [10, 20] on div at bounding box center [9, 19] width 5 height 5
click at [10, 32] on div at bounding box center [9, 31] width 5 height 5
click at [9, 44] on div at bounding box center [9, 43] width 5 height 5
click at [62, 177] on icon at bounding box center [64, 200] width 5 height 5
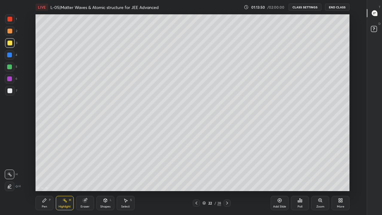
click at [41, 177] on div "Pen P" at bounding box center [44, 203] width 18 height 14
click at [9, 92] on div at bounding box center [9, 90] width 5 height 5
click at [10, 41] on div at bounding box center [9, 43] width 5 height 5
click at [9, 32] on div at bounding box center [9, 31] width 5 height 5
click at [9, 92] on div at bounding box center [9, 90] width 5 height 5
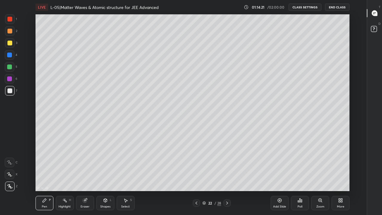
click at [11, 68] on div at bounding box center [9, 66] width 5 height 5
click at [65, 177] on div "Highlight H" at bounding box center [65, 203] width 18 height 14
click at [48, 177] on div "Pen P" at bounding box center [44, 203] width 18 height 14
click at [8, 88] on div at bounding box center [9, 90] width 5 height 5
click at [66, 177] on icon at bounding box center [64, 200] width 5 height 5
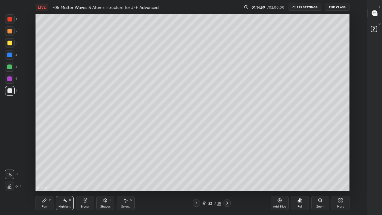
click at [44, 177] on div "Pen" at bounding box center [44, 206] width 5 height 3
click at [9, 68] on div at bounding box center [9, 66] width 5 height 5
click at [11, 45] on div at bounding box center [9, 43] width 5 height 5
click at [38, 177] on div "Pen P" at bounding box center [44, 203] width 18 height 14
click at [86, 177] on icon at bounding box center [85, 200] width 4 height 4
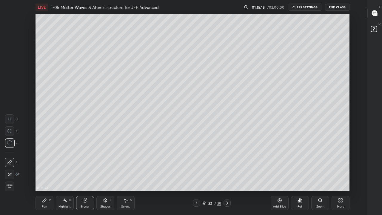
click at [46, 177] on icon at bounding box center [44, 200] width 5 height 5
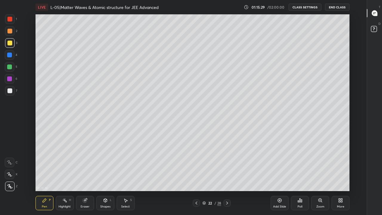
click at [10, 56] on div at bounding box center [9, 54] width 5 height 5
click at [8, 31] on div at bounding box center [9, 31] width 5 height 5
click at [68, 177] on div "Highlight H" at bounding box center [65, 203] width 18 height 14
click at [43, 177] on icon at bounding box center [45, 200] width 4 height 4
click at [8, 65] on div at bounding box center [9, 66] width 5 height 5
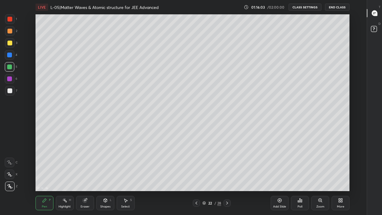
click at [9, 52] on div at bounding box center [10, 55] width 10 height 10
click at [62, 177] on div "Highlight" at bounding box center [64, 206] width 12 height 3
click at [8, 87] on div at bounding box center [10, 91] width 10 height 10
click at [47, 177] on div "Pen P" at bounding box center [44, 203] width 18 height 14
click at [6, 44] on div at bounding box center [10, 43] width 10 height 10
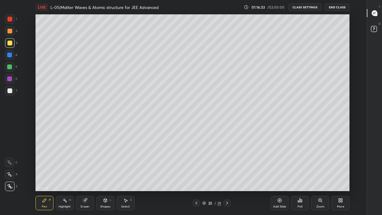
click at [68, 177] on div "Highlight H" at bounding box center [65, 203] width 18 height 14
click at [44, 177] on div "Pen" at bounding box center [44, 206] width 5 height 3
click at [64, 177] on div "Highlight" at bounding box center [64, 206] width 12 height 3
click at [46, 177] on icon at bounding box center [44, 200] width 5 height 5
click at [65, 177] on div "Highlight" at bounding box center [64, 206] width 12 height 3
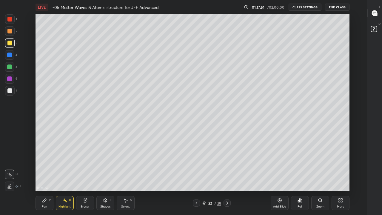
click at [47, 177] on div "Pen P" at bounding box center [44, 203] width 18 height 14
click at [10, 66] on div at bounding box center [9, 66] width 5 height 5
click at [11, 41] on div at bounding box center [9, 43] width 5 height 5
click at [8, 65] on div at bounding box center [9, 66] width 5 height 5
click at [64, 177] on rect at bounding box center [65, 200] width 3 height 3
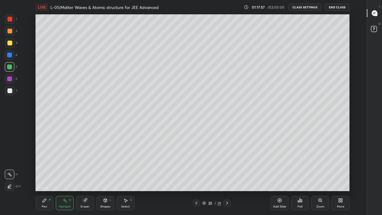
click at [49, 177] on div "P" at bounding box center [50, 199] width 2 height 3
click at [65, 177] on rect at bounding box center [65, 200] width 3 height 3
click at [193, 177] on div at bounding box center [196, 202] width 7 height 7
click at [227, 177] on icon at bounding box center [227, 202] width 5 height 5
click at [279, 177] on icon at bounding box center [279, 200] width 5 height 5
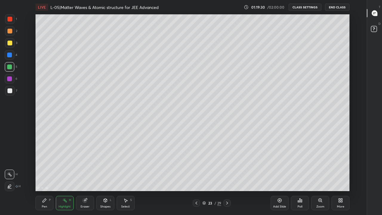
click at [47, 177] on div "Pen P" at bounding box center [44, 203] width 18 height 14
click at [9, 44] on div at bounding box center [9, 43] width 5 height 5
click at [10, 32] on div at bounding box center [9, 31] width 5 height 5
click at [106, 177] on icon at bounding box center [104, 200] width 3 height 4
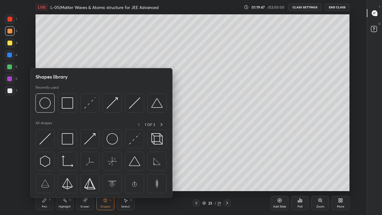
click at [69, 140] on img at bounding box center [67, 138] width 11 height 11
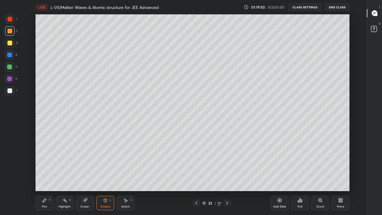
click at [11, 66] on div at bounding box center [9, 66] width 5 height 5
click at [104, 177] on div "Shapes" at bounding box center [105, 206] width 10 height 3
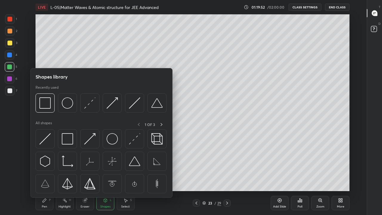
click at [131, 141] on img at bounding box center [134, 138] width 11 height 11
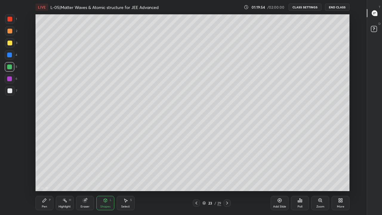
click at [8, 69] on div at bounding box center [9, 66] width 5 height 5
click at [45, 177] on div "Pen" at bounding box center [44, 206] width 5 height 3
click at [11, 43] on div at bounding box center [9, 43] width 5 height 5
click at [87, 177] on div "Eraser" at bounding box center [85, 206] width 9 height 3
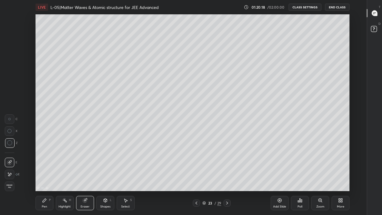
click at [44, 177] on div "Pen P" at bounding box center [44, 203] width 18 height 14
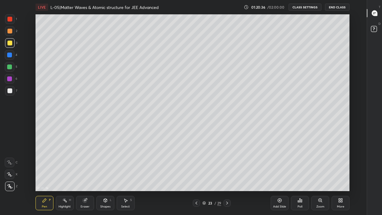
click at [8, 54] on div at bounding box center [9, 54] width 5 height 5
click at [9, 44] on div at bounding box center [9, 43] width 5 height 5
click at [196, 177] on icon at bounding box center [196, 202] width 2 height 3
click at [67, 177] on icon at bounding box center [64, 200] width 5 height 5
click at [228, 177] on icon at bounding box center [227, 202] width 5 height 5
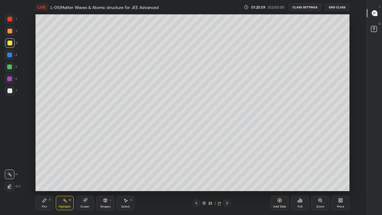
click at [47, 177] on icon at bounding box center [44, 200] width 5 height 5
click at [10, 66] on div at bounding box center [9, 66] width 5 height 5
click at [11, 44] on div at bounding box center [9, 43] width 5 height 5
click at [10, 30] on div at bounding box center [9, 31] width 5 height 5
click at [10, 79] on div at bounding box center [9, 78] width 5 height 5
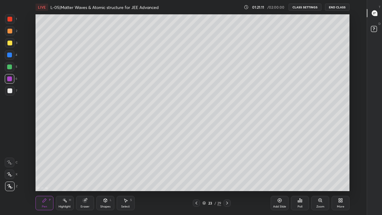
click at [64, 177] on div "Highlight" at bounding box center [64, 206] width 12 height 3
click at [10, 44] on div at bounding box center [9, 43] width 5 height 5
click at [45, 177] on icon at bounding box center [45, 200] width 4 height 4
click at [10, 32] on div at bounding box center [9, 31] width 5 height 5
click at [7, 44] on div at bounding box center [10, 43] width 10 height 10
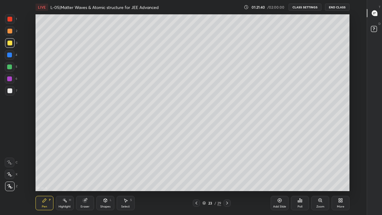
click at [44, 177] on div "Pen P" at bounding box center [44, 203] width 18 height 14
click at [66, 177] on icon at bounding box center [64, 200] width 5 height 5
click at [43, 177] on div "Pen P" at bounding box center [44, 203] width 18 height 14
click at [8, 67] on div at bounding box center [9, 66] width 5 height 5
click at [10, 55] on div at bounding box center [9, 54] width 5 height 5
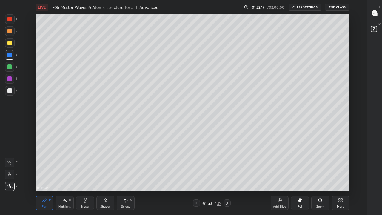
click at [10, 34] on div at bounding box center [10, 31] width 10 height 10
click at [9, 44] on div at bounding box center [9, 43] width 5 height 5
click at [9, 66] on div at bounding box center [9, 66] width 5 height 5
click at [196, 177] on icon at bounding box center [196, 202] width 2 height 3
click at [227, 177] on icon at bounding box center [227, 202] width 5 height 5
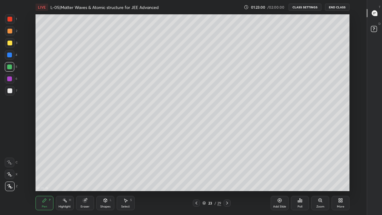
click at [196, 177] on icon at bounding box center [196, 202] width 5 height 5
click at [226, 177] on div at bounding box center [226, 202] width 7 height 7
click at [10, 41] on div at bounding box center [9, 43] width 5 height 5
click at [194, 177] on div at bounding box center [196, 202] width 7 height 7
click at [227, 177] on icon at bounding box center [227, 202] width 5 height 5
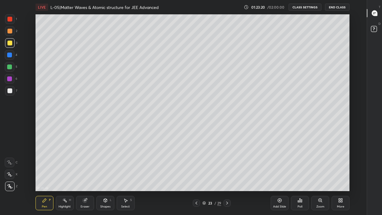
click at [10, 52] on div at bounding box center [10, 55] width 10 height 10
click at [11, 90] on div at bounding box center [9, 90] width 5 height 5
click at [64, 177] on icon at bounding box center [64, 200] width 5 height 5
click at [199, 177] on div at bounding box center [196, 202] width 7 height 7
click at [227, 177] on icon at bounding box center [227, 202] width 5 height 5
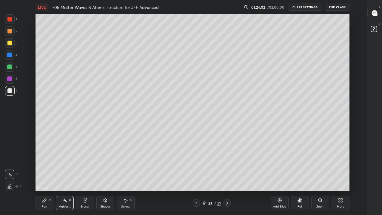
click at [196, 177] on icon at bounding box center [196, 202] width 5 height 5
click at [227, 177] on div at bounding box center [226, 202] width 7 height 7
click at [196, 177] on icon at bounding box center [196, 202] width 5 height 5
click at [227, 177] on icon at bounding box center [227, 202] width 5 height 5
click at [67, 177] on div "Highlight H" at bounding box center [65, 203] width 18 height 14
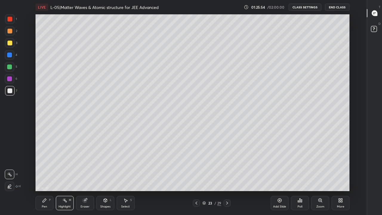
click at [47, 177] on div "Pen P" at bounding box center [44, 203] width 18 height 14
click at [10, 66] on div at bounding box center [9, 66] width 5 height 5
click at [63, 177] on div "Highlight" at bounding box center [64, 206] width 12 height 3
click at [10, 42] on div at bounding box center [9, 43] width 5 height 5
click at [196, 177] on icon at bounding box center [196, 202] width 2 height 3
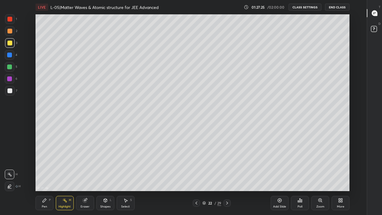
click at [227, 177] on icon at bounding box center [227, 202] width 5 height 5
click at [65, 177] on div "Highlight" at bounding box center [64, 206] width 12 height 3
click at [46, 177] on icon at bounding box center [44, 200] width 5 height 5
click at [9, 31] on div at bounding box center [9, 31] width 5 height 5
click at [11, 20] on div at bounding box center [9, 19] width 5 height 5
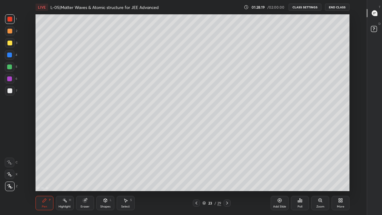
click at [67, 177] on div "Highlight H" at bounding box center [65, 203] width 18 height 14
click at [196, 177] on icon at bounding box center [196, 202] width 5 height 5
click at [227, 177] on icon at bounding box center [227, 202] width 5 height 5
click at [12, 91] on div at bounding box center [10, 91] width 10 height 10
click at [276, 177] on div "Add Slide" at bounding box center [279, 203] width 18 height 14
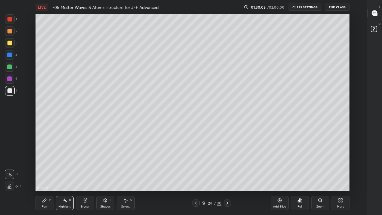
click at [44, 177] on div "Pen" at bounding box center [44, 206] width 5 height 3
click at [8, 68] on div at bounding box center [9, 66] width 5 height 5
click at [88, 177] on div "Eraser" at bounding box center [85, 206] width 9 height 3
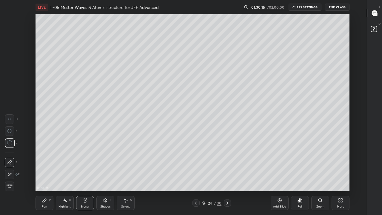
click at [46, 177] on icon at bounding box center [44, 200] width 5 height 5
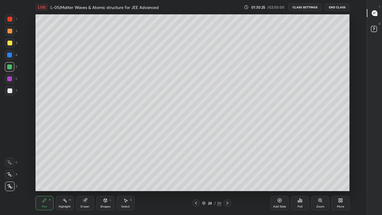
click at [104, 177] on div "Shapes" at bounding box center [105, 206] width 10 height 3
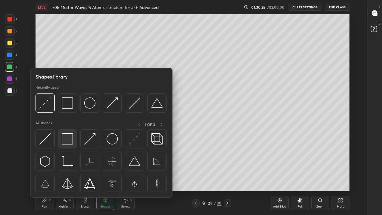
click at [66, 139] on img at bounding box center [67, 138] width 11 height 11
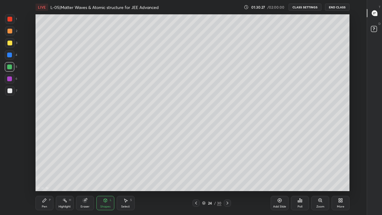
click at [13, 44] on div at bounding box center [10, 43] width 10 height 10
click at [44, 177] on div "Pen P" at bounding box center [44, 203] width 18 height 14
click at [10, 31] on div at bounding box center [9, 31] width 5 height 5
click at [11, 43] on div at bounding box center [9, 43] width 5 height 5
click at [103, 177] on div "Shapes L" at bounding box center [105, 203] width 18 height 14
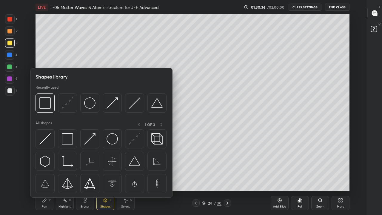
click at [94, 141] on img at bounding box center [89, 138] width 11 height 11
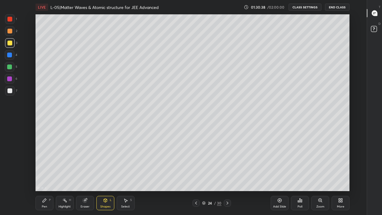
click at [47, 177] on div "Pen P" at bounding box center [44, 203] width 18 height 14
click at [67, 177] on icon at bounding box center [64, 200] width 5 height 5
click at [8, 89] on div at bounding box center [9, 90] width 5 height 5
click at [46, 177] on div "Pen" at bounding box center [44, 206] width 5 height 3
click at [10, 44] on div at bounding box center [9, 43] width 5 height 5
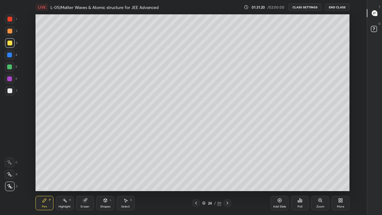
click at [10, 89] on div at bounding box center [9, 90] width 5 height 5
click at [11, 67] on div at bounding box center [9, 66] width 5 height 5
click at [68, 177] on div "Highlight H" at bounding box center [65, 203] width 18 height 14
click at [44, 177] on icon at bounding box center [44, 200] width 5 height 5
click at [10, 90] on div at bounding box center [9, 90] width 5 height 5
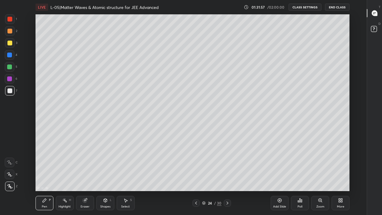
click at [10, 67] on div at bounding box center [9, 66] width 5 height 5
click at [11, 44] on div at bounding box center [9, 43] width 5 height 5
click at [48, 177] on div "Pen P" at bounding box center [44, 203] width 18 height 14
click at [9, 80] on div at bounding box center [9, 78] width 5 height 5
click at [9, 45] on div at bounding box center [10, 43] width 10 height 10
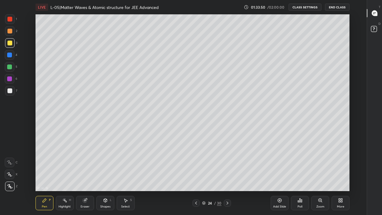
click at [7, 32] on div at bounding box center [10, 31] width 10 height 10
click at [11, 19] on div at bounding box center [9, 19] width 5 height 5
click at [196, 177] on icon at bounding box center [196, 202] width 5 height 5
click at [193, 177] on div at bounding box center [195, 202] width 7 height 7
click at [228, 177] on icon at bounding box center [227, 202] width 5 height 5
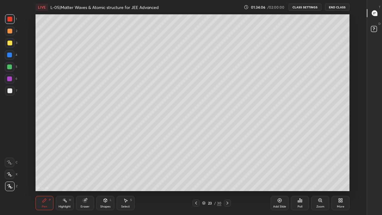
click at [226, 177] on icon at bounding box center [227, 202] width 5 height 5
click at [196, 177] on icon at bounding box center [196, 202] width 5 height 5
click at [104, 177] on div "Shapes L" at bounding box center [105, 203] width 18 height 14
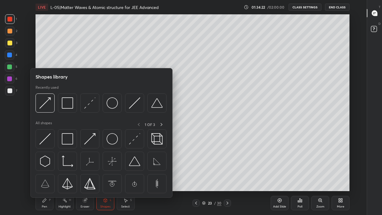
click at [69, 141] on img at bounding box center [67, 138] width 11 height 11
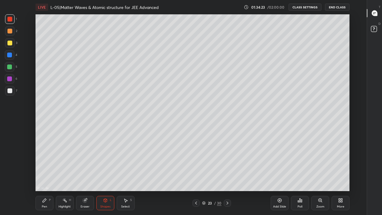
click at [9, 31] on div at bounding box center [9, 31] width 5 height 5
click at [12, 44] on div at bounding box center [10, 43] width 10 height 10
click at [44, 177] on icon at bounding box center [44, 200] width 5 height 5
click at [11, 89] on div at bounding box center [9, 90] width 5 height 5
click at [10, 66] on div at bounding box center [9, 66] width 5 height 5
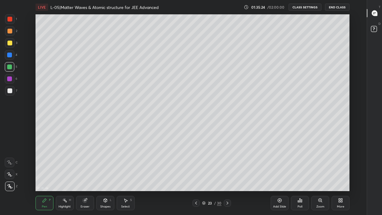
click at [225, 177] on icon at bounding box center [227, 202] width 5 height 5
click at [68, 177] on div "Highlight H" at bounding box center [65, 203] width 18 height 14
click at [10, 45] on div at bounding box center [10, 43] width 10 height 10
click at [12, 30] on div at bounding box center [9, 31] width 5 height 5
click at [9, 16] on div at bounding box center [10, 19] width 10 height 10
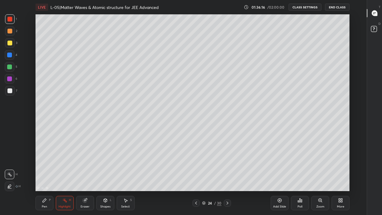
click at [67, 177] on div "Highlight H" at bounding box center [65, 203] width 18 height 14
click at [9, 88] on div at bounding box center [9, 90] width 5 height 5
click at [42, 177] on div "Pen P" at bounding box center [44, 203] width 18 height 14
click at [196, 177] on icon at bounding box center [196, 202] width 5 height 5
click at [227, 177] on icon at bounding box center [227, 202] width 5 height 5
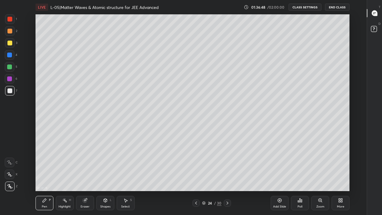
click at [66, 177] on icon at bounding box center [64, 200] width 5 height 5
click at [227, 177] on icon at bounding box center [227, 202] width 5 height 5
click at [106, 177] on div "Shapes" at bounding box center [105, 206] width 10 height 3
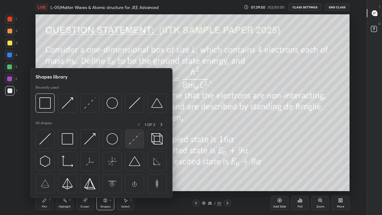
click at [133, 140] on img at bounding box center [134, 138] width 11 height 11
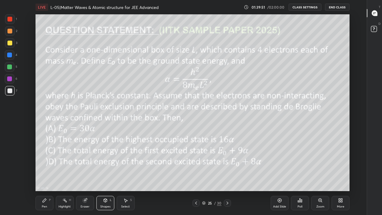
click at [9, 42] on div at bounding box center [9, 43] width 5 height 5
click at [65, 177] on rect at bounding box center [65, 200] width 3 height 3
click at [106, 177] on icon at bounding box center [104, 199] width 3 height 1
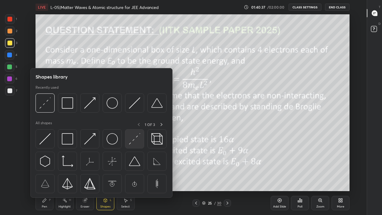
click at [134, 139] on img at bounding box center [134, 138] width 11 height 11
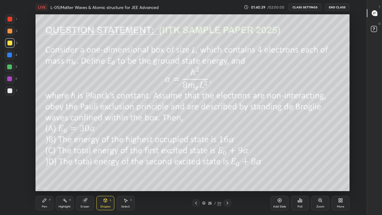
click at [65, 177] on rect at bounding box center [65, 200] width 3 height 3
click at [196, 177] on icon at bounding box center [196, 202] width 5 height 5
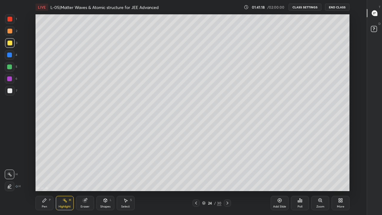
click at [227, 177] on icon at bounding box center [227, 202] width 5 height 5
click at [277, 177] on icon at bounding box center [279, 200] width 5 height 5
click at [105, 177] on icon at bounding box center [105, 200] width 5 height 5
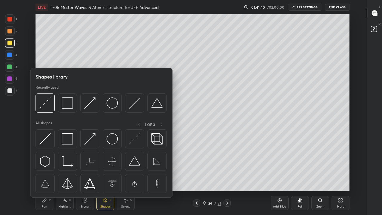
click at [44, 139] on img at bounding box center [44, 138] width 11 height 11
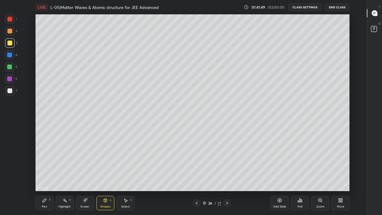
click at [43, 177] on div "Pen P" at bounding box center [44, 203] width 18 height 14
click at [9, 89] on div at bounding box center [9, 90] width 5 height 5
click at [194, 177] on div at bounding box center [196, 202] width 7 height 7
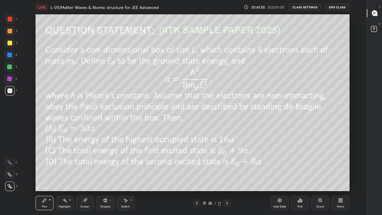
click at [196, 177] on icon at bounding box center [196, 202] width 5 height 5
click at [227, 177] on icon at bounding box center [227, 202] width 5 height 5
click at [226, 177] on icon at bounding box center [227, 202] width 2 height 3
click at [10, 65] on div at bounding box center [9, 66] width 5 height 5
click at [9, 31] on div at bounding box center [9, 31] width 5 height 5
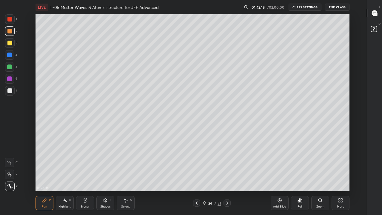
click at [104, 177] on icon at bounding box center [104, 200] width 3 height 4
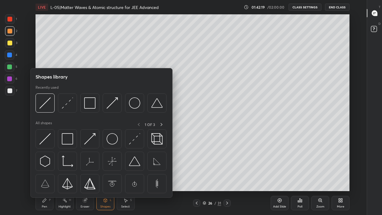
click at [89, 140] on img at bounding box center [89, 138] width 11 height 11
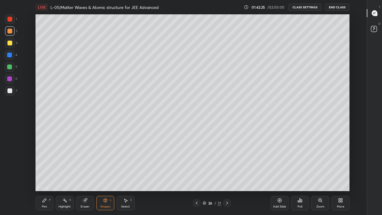
click at [44, 177] on div "Pen P" at bounding box center [44, 203] width 18 height 14
click at [11, 90] on div at bounding box center [9, 90] width 5 height 5
click at [9, 68] on div at bounding box center [9, 66] width 5 height 5
click at [103, 177] on div "Shapes L" at bounding box center [105, 203] width 18 height 14
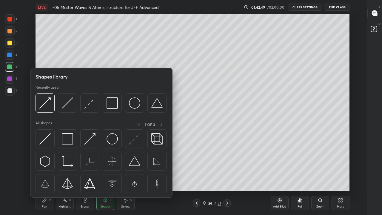
click at [68, 140] on img at bounding box center [67, 138] width 11 height 11
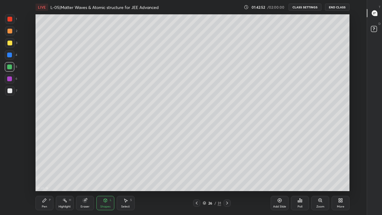
click at [193, 177] on div at bounding box center [196, 202] width 7 height 7
click at [46, 177] on div "Pen" at bounding box center [44, 206] width 5 height 3
click at [8, 32] on div at bounding box center [9, 31] width 5 height 5
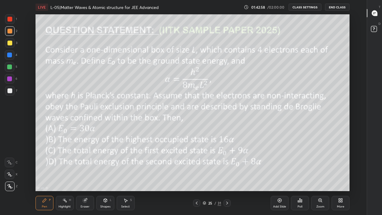
click at [10, 20] on div at bounding box center [9, 19] width 5 height 5
click at [68, 177] on div "Highlight H" at bounding box center [65, 203] width 18 height 14
click at [45, 177] on icon at bounding box center [45, 200] width 4 height 4
click at [11, 93] on div at bounding box center [10, 91] width 10 height 10
click at [227, 177] on icon at bounding box center [227, 202] width 5 height 5
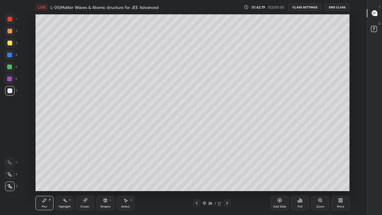
click at [66, 177] on icon at bounding box center [64, 200] width 5 height 5
click at [196, 177] on icon at bounding box center [197, 202] width 2 height 3
click at [45, 177] on div "Pen" at bounding box center [44, 206] width 5 height 3
click at [10, 20] on div at bounding box center [9, 19] width 5 height 5
click at [63, 177] on div "Highlight H" at bounding box center [65, 203] width 18 height 14
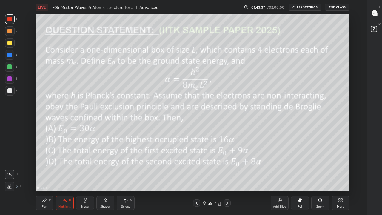
click at [227, 177] on icon at bounding box center [227, 202] width 5 height 5
click at [42, 177] on div "Pen" at bounding box center [44, 206] width 5 height 3
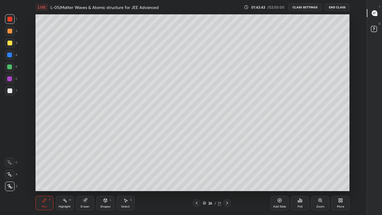
click at [9, 90] on div at bounding box center [9, 90] width 5 height 5
click at [64, 177] on div "Highlight" at bounding box center [64, 206] width 12 height 3
click at [44, 177] on div "Pen P" at bounding box center [44, 203] width 18 height 14
click at [7, 31] on div at bounding box center [10, 31] width 10 height 10
click at [109, 177] on div "Shapes L" at bounding box center [105, 203] width 18 height 14
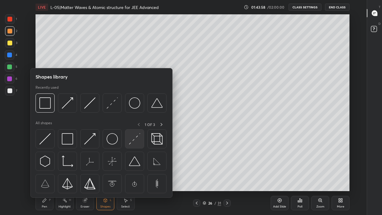
click at [133, 140] on img at bounding box center [134, 138] width 11 height 11
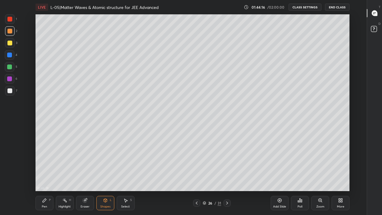
click at [41, 177] on div "Pen P" at bounding box center [44, 203] width 18 height 14
click at [10, 66] on div at bounding box center [9, 66] width 5 height 5
click at [196, 177] on icon at bounding box center [197, 202] width 2 height 3
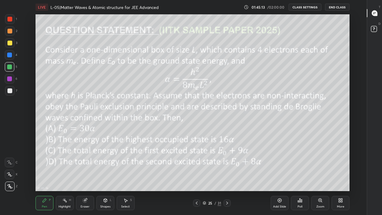
click at [10, 22] on div at bounding box center [10, 19] width 10 height 10
click at [83, 177] on icon at bounding box center [85, 200] width 4 height 4
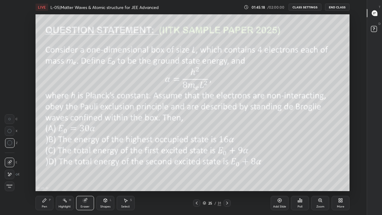
click at [64, 177] on div "Highlight H" at bounding box center [65, 203] width 18 height 14
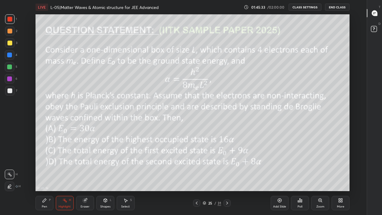
click at [229, 177] on div at bounding box center [226, 202] width 7 height 7
click at [10, 55] on div at bounding box center [9, 54] width 5 height 5
click at [11, 44] on div at bounding box center [9, 43] width 5 height 5
click at [45, 177] on div "Pen P" at bounding box center [44, 203] width 18 height 14
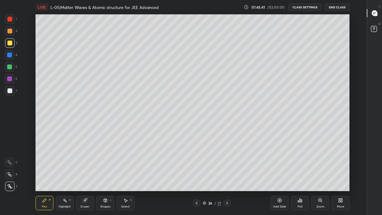
click at [8, 56] on div at bounding box center [9, 54] width 5 height 5
click at [10, 66] on div at bounding box center [9, 66] width 5 height 5
click at [10, 78] on div at bounding box center [9, 78] width 5 height 5
click at [10, 90] on div at bounding box center [9, 90] width 5 height 5
click at [8, 78] on div at bounding box center [9, 78] width 5 height 5
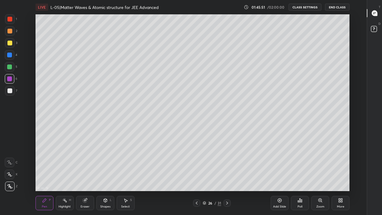
click at [106, 177] on div "Shapes" at bounding box center [105, 206] width 10 height 3
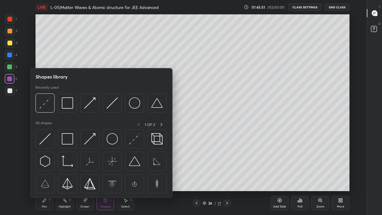
click at [68, 140] on img at bounding box center [67, 138] width 11 height 11
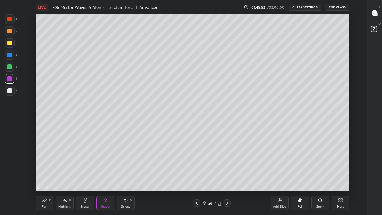
click at [10, 21] on div at bounding box center [9, 19] width 5 height 5
click at [198, 177] on div at bounding box center [196, 202] width 7 height 7
click at [62, 177] on div "Highlight H" at bounding box center [65, 203] width 18 height 14
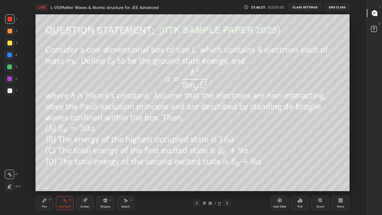
click at [227, 177] on icon at bounding box center [227, 202] width 5 height 5
click at [47, 177] on div "Pen P" at bounding box center [44, 203] width 18 height 14
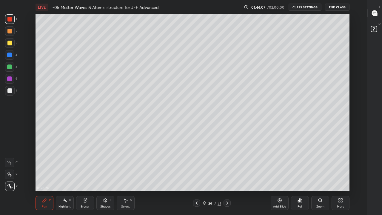
click at [11, 90] on div at bounding box center [9, 90] width 5 height 5
click at [350, 126] on div "22 : 46 : 56 Setting up your live class" at bounding box center [192, 102] width 346 height 177
click at [196, 177] on icon at bounding box center [196, 202] width 5 height 5
click at [229, 177] on div at bounding box center [226, 202] width 7 height 7
click at [197, 177] on div at bounding box center [196, 202] width 7 height 7
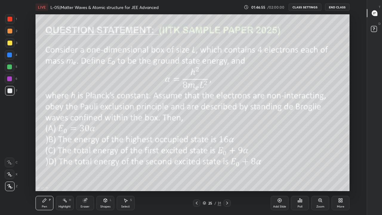
click at [10, 67] on div at bounding box center [9, 66] width 5 height 5
click at [226, 177] on icon at bounding box center [227, 202] width 5 height 5
click at [63, 177] on div "Highlight H" at bounding box center [65, 203] width 18 height 14
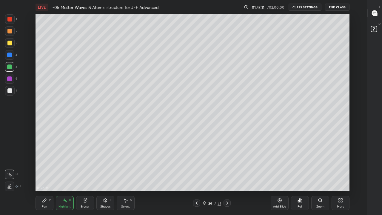
click at [39, 177] on div "Pen P" at bounding box center [44, 203] width 18 height 14
click at [10, 91] on div at bounding box center [9, 90] width 5 height 5
click at [86, 177] on div "Eraser" at bounding box center [85, 203] width 18 height 14
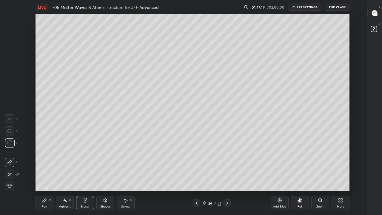
click at [43, 177] on div "Pen" at bounding box center [44, 206] width 5 height 3
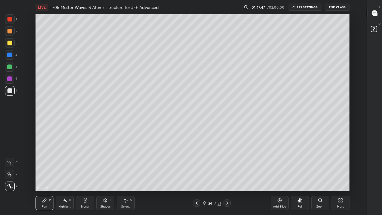
click at [197, 177] on div at bounding box center [196, 202] width 7 height 7
click at [230, 177] on div at bounding box center [226, 202] width 7 height 7
click at [227, 177] on icon at bounding box center [227, 202] width 5 height 5
click at [9, 56] on div at bounding box center [9, 54] width 5 height 5
click at [9, 44] on div at bounding box center [9, 43] width 5 height 5
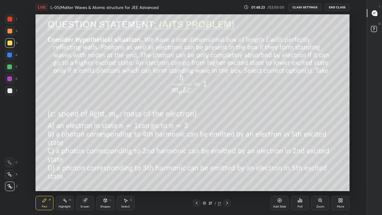
click at [64, 177] on icon at bounding box center [64, 200] width 5 height 5
click at [275, 177] on div "Add Slide" at bounding box center [279, 203] width 18 height 14
click at [47, 177] on div "Pen P" at bounding box center [44, 203] width 18 height 14
click at [10, 91] on div at bounding box center [9, 90] width 5 height 5
click at [12, 44] on div at bounding box center [10, 43] width 10 height 10
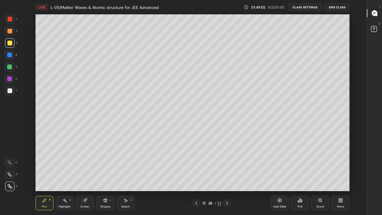
click at [9, 33] on div at bounding box center [10, 31] width 10 height 10
click at [82, 177] on div "Eraser" at bounding box center [85, 203] width 18 height 14
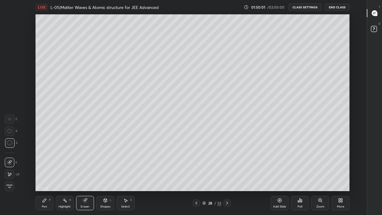
click at [44, 177] on div "Pen P" at bounding box center [44, 203] width 18 height 14
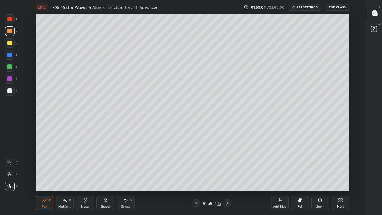
click at [66, 177] on div "Highlight H" at bounding box center [65, 203] width 18 height 14
click at [47, 177] on div "Pen P" at bounding box center [44, 203] width 18 height 14
click at [85, 177] on div "Eraser" at bounding box center [85, 203] width 18 height 14
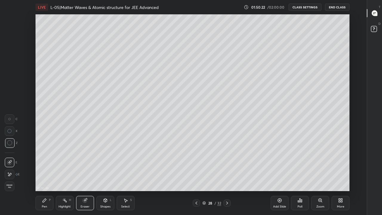
click at [38, 177] on div "Pen P" at bounding box center [44, 203] width 18 height 14
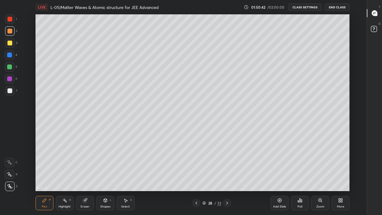
click at [194, 177] on div at bounding box center [196, 202] width 7 height 7
click at [65, 177] on div "Highlight H" at bounding box center [65, 203] width 18 height 14
click at [10, 83] on div at bounding box center [10, 79] width 10 height 10
click at [10, 55] on div at bounding box center [9, 54] width 5 height 5
click at [10, 41] on div at bounding box center [9, 43] width 5 height 5
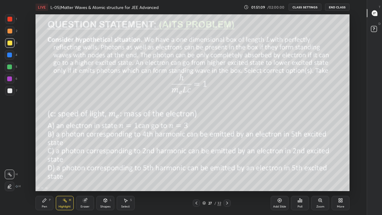
click at [10, 32] on div at bounding box center [9, 31] width 5 height 5
click at [46, 177] on div "Pen P" at bounding box center [44, 203] width 18 height 14
click at [9, 65] on div at bounding box center [9, 66] width 5 height 5
click at [8, 55] on div at bounding box center [9, 54] width 5 height 5
click at [8, 44] on div at bounding box center [9, 43] width 5 height 5
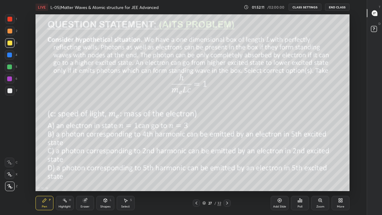
click at [227, 177] on icon at bounding box center [227, 202] width 5 height 5
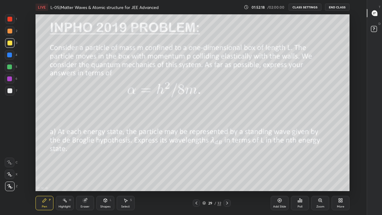
click at [227, 177] on icon at bounding box center [227, 202] width 2 height 3
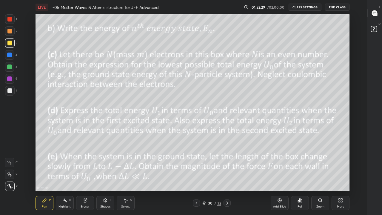
click at [106, 177] on icon at bounding box center [105, 200] width 5 height 5
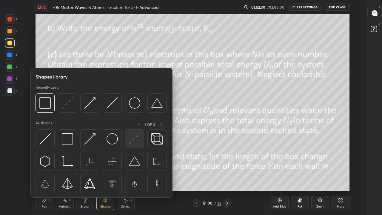
click at [130, 139] on img at bounding box center [134, 138] width 11 height 11
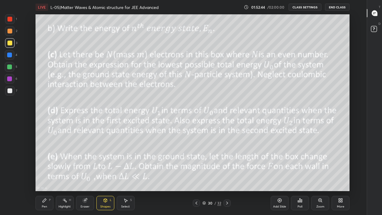
click at [196, 177] on icon at bounding box center [196, 202] width 5 height 5
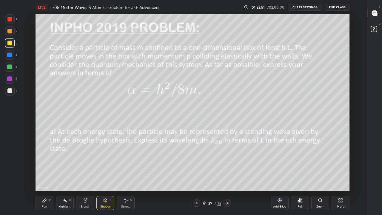
click at [227, 177] on icon at bounding box center [227, 202] width 5 height 5
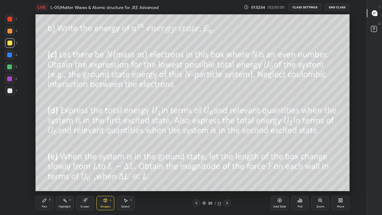
click at [230, 177] on div at bounding box center [226, 202] width 7 height 7
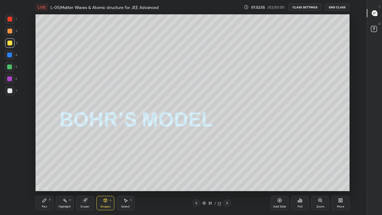
click at [196, 177] on div at bounding box center [196, 202] width 7 height 7
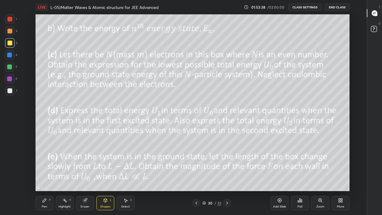
click at [276, 177] on div "Add Slide" at bounding box center [279, 206] width 13 height 3
click at [45, 177] on div "Pen" at bounding box center [44, 206] width 5 height 3
click at [10, 67] on div at bounding box center [9, 66] width 5 height 5
click at [9, 30] on div at bounding box center [9, 31] width 5 height 5
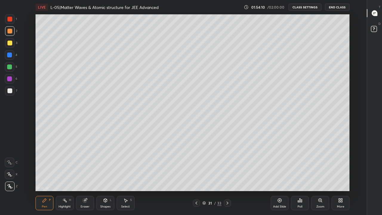
click at [9, 44] on div at bounding box center [9, 43] width 5 height 5
click at [10, 30] on div at bounding box center [9, 31] width 5 height 5
click at [8, 42] on div at bounding box center [9, 43] width 5 height 5
click at [8, 66] on div at bounding box center [9, 66] width 5 height 5
click at [7, 78] on div at bounding box center [10, 79] width 10 height 10
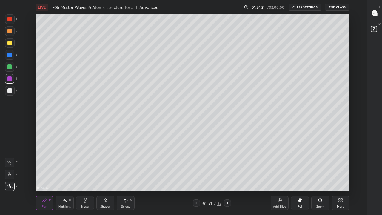
click at [8, 89] on div at bounding box center [9, 90] width 5 height 5
click at [8, 66] on div at bounding box center [9, 66] width 5 height 5
click at [86, 177] on icon at bounding box center [85, 200] width 4 height 4
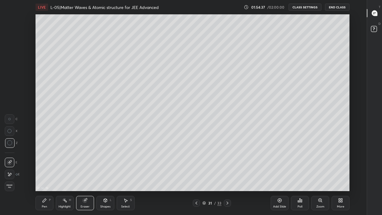
click at [46, 177] on div "Pen" at bounding box center [44, 206] width 5 height 3
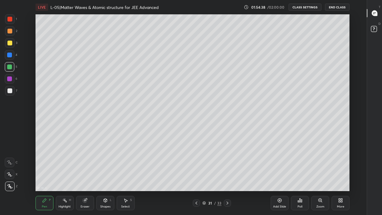
click at [10, 20] on div at bounding box center [9, 19] width 5 height 5
click at [271, 6] on div "/ 02:00:00" at bounding box center [276, 7] width 18 height 4
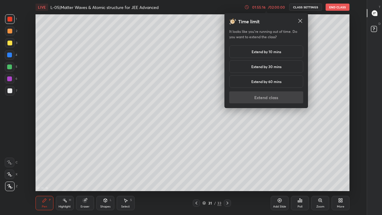
click at [270, 52] on h5 "Extend by 10 mins" at bounding box center [266, 51] width 30 height 5
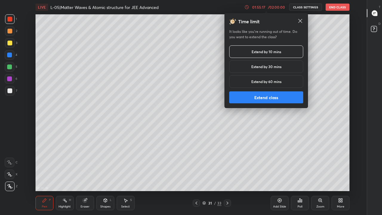
click at [266, 100] on button "Extend class" at bounding box center [266, 97] width 74 height 12
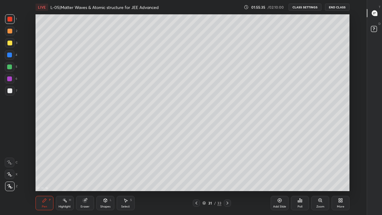
click at [53, 177] on div "Pen P" at bounding box center [44, 203] width 18 height 14
click at [10, 43] on div at bounding box center [9, 43] width 5 height 5
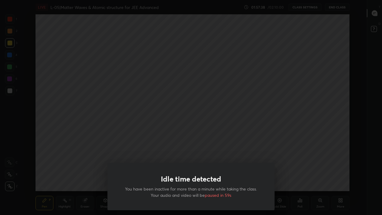
click at [112, 123] on div "Idle time detected You have been inactive for more than a minute while taking t…" at bounding box center [191, 107] width 382 height 215
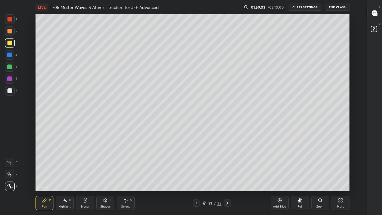
click at [336, 7] on button "End Class" at bounding box center [337, 7] width 24 height 7
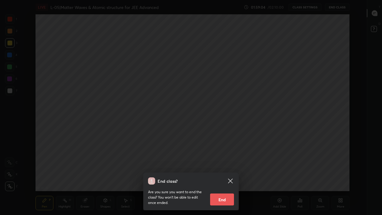
click at [222, 177] on button "End" at bounding box center [222, 199] width 24 height 12
type textarea "x"
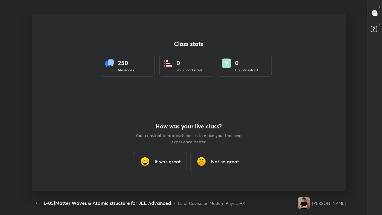
scroll to position [29641, 29441]
